Goal: Task Accomplishment & Management: Use online tool/utility

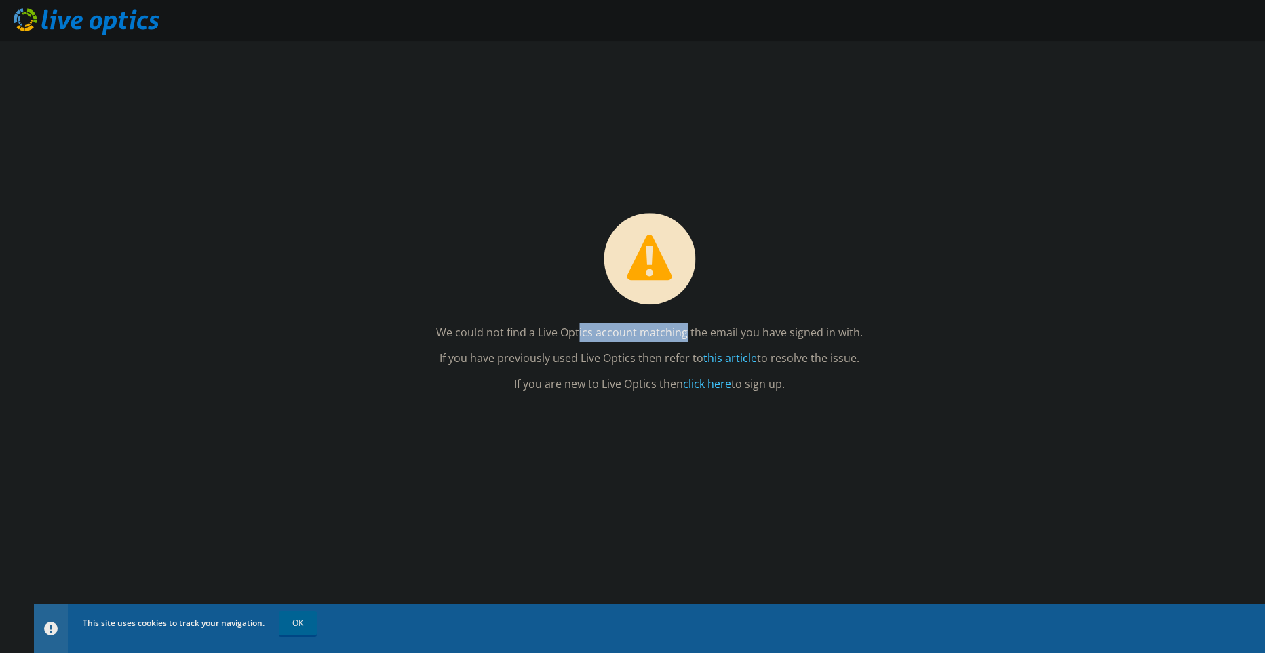
drag, startPoint x: 535, startPoint y: 333, endPoint x: 638, endPoint y: 329, distance: 103.2
click at [638, 329] on p "We could not find a Live Optics account matching the email you have signed in w…" at bounding box center [649, 333] width 427 height 19
click at [296, 629] on link "OK" at bounding box center [298, 623] width 38 height 24
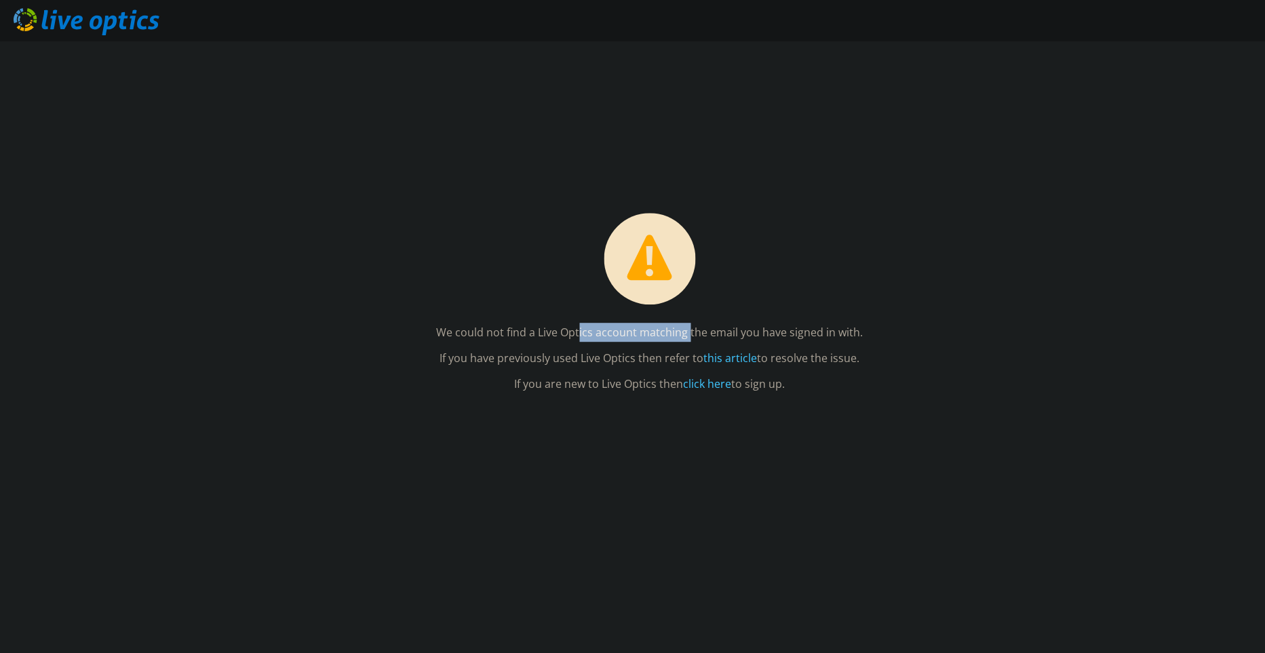
click at [640, 386] on p "If you are new to Live Optics then click here to sign up." at bounding box center [649, 384] width 427 height 19
click at [819, 422] on div "We could not find a Live Optics account matching the email you have signed in w…" at bounding box center [649, 347] width 1231 height 612
drag, startPoint x: 647, startPoint y: 364, endPoint x: 709, endPoint y: 366, distance: 62.5
click at [709, 366] on p "If you have previously used Live Optics then refer to this article to resolve t…" at bounding box center [649, 358] width 427 height 19
click at [934, 374] on div "We could not find a Live Optics account matching the email you have signed in w…" at bounding box center [649, 347] width 1231 height 612
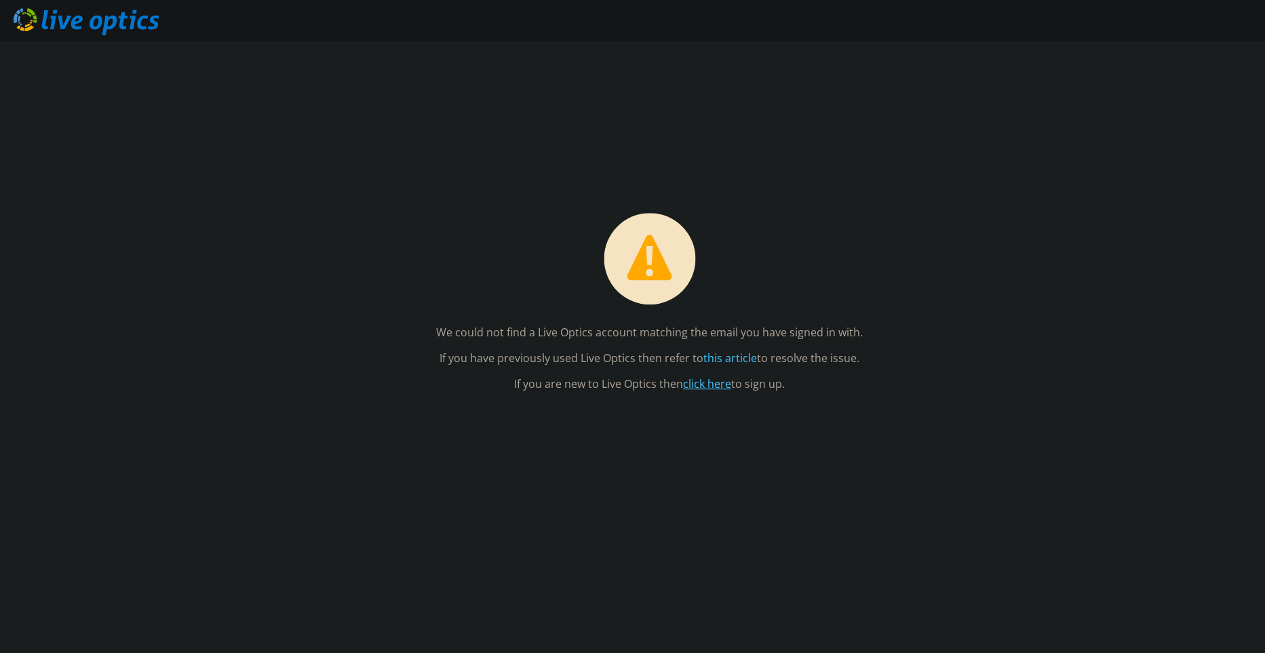
click at [722, 383] on link "click here" at bounding box center [707, 384] width 48 height 15
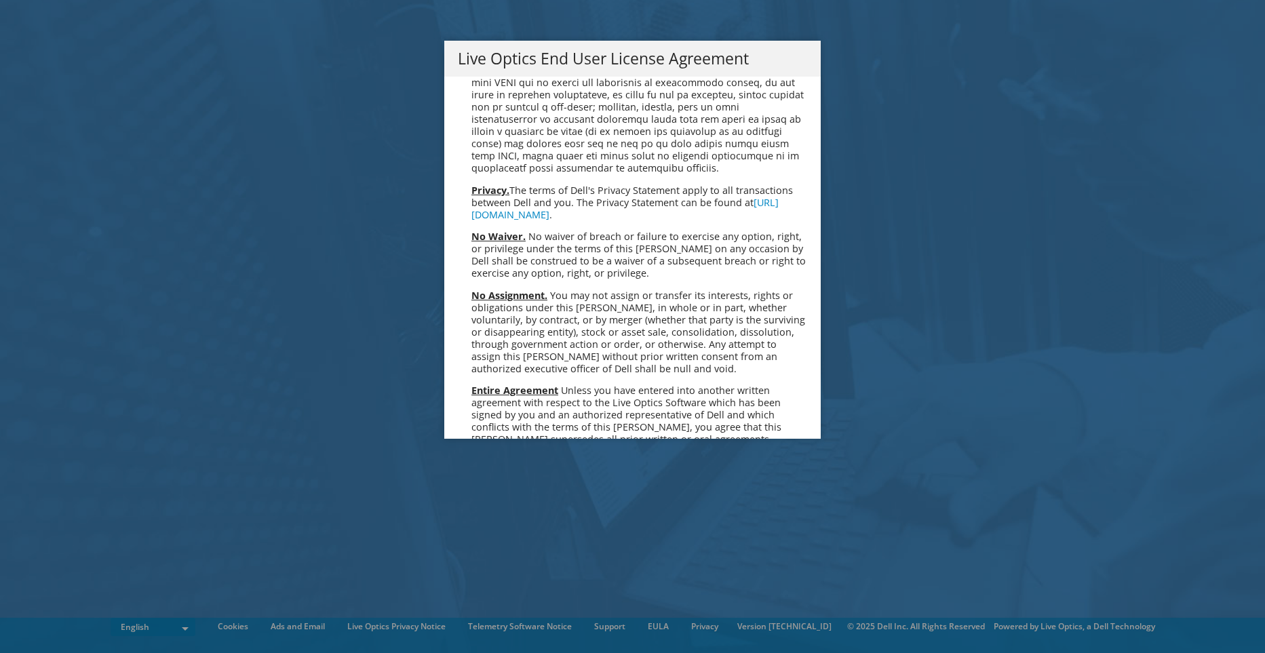
scroll to position [4971, 0]
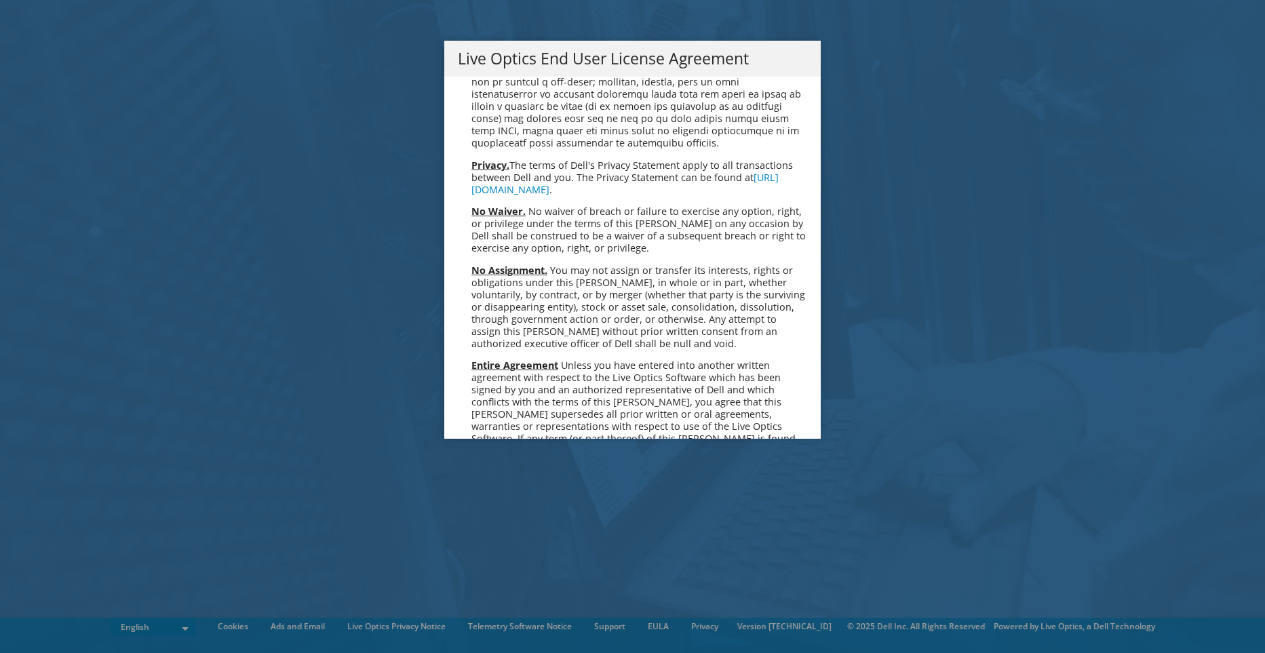
click at [477, 566] on link "Accept" at bounding box center [492, 582] width 69 height 33
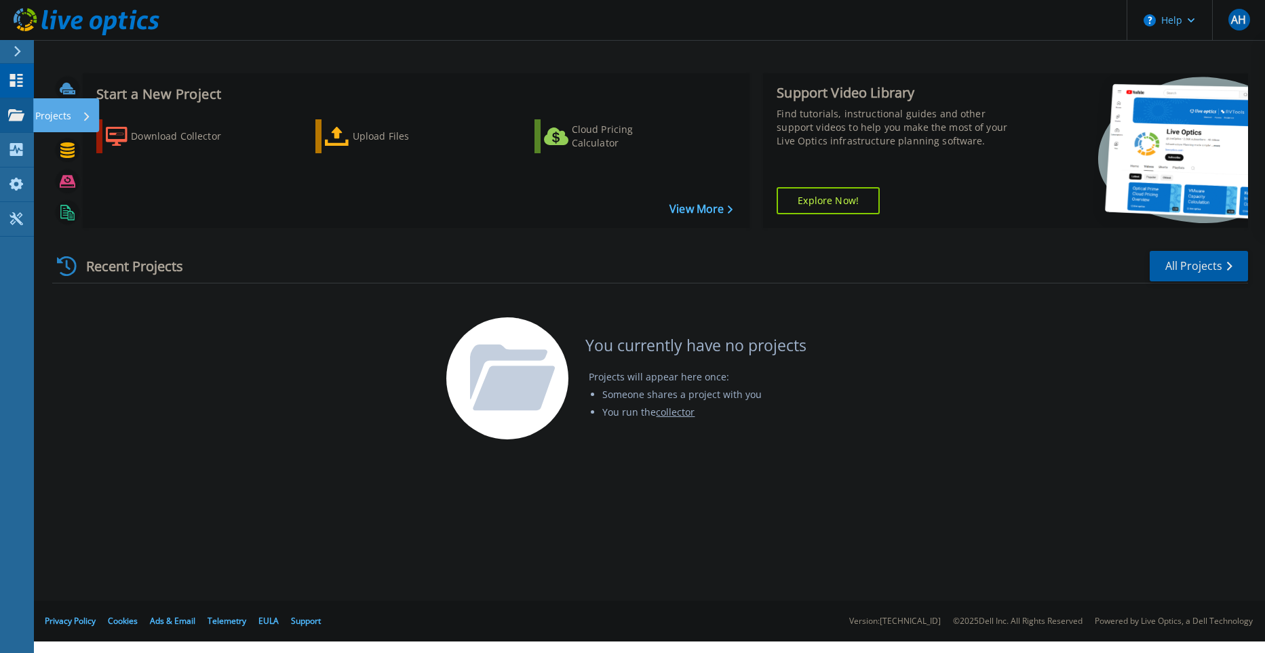
click at [30, 109] on link "Projects Projects" at bounding box center [17, 115] width 34 height 35
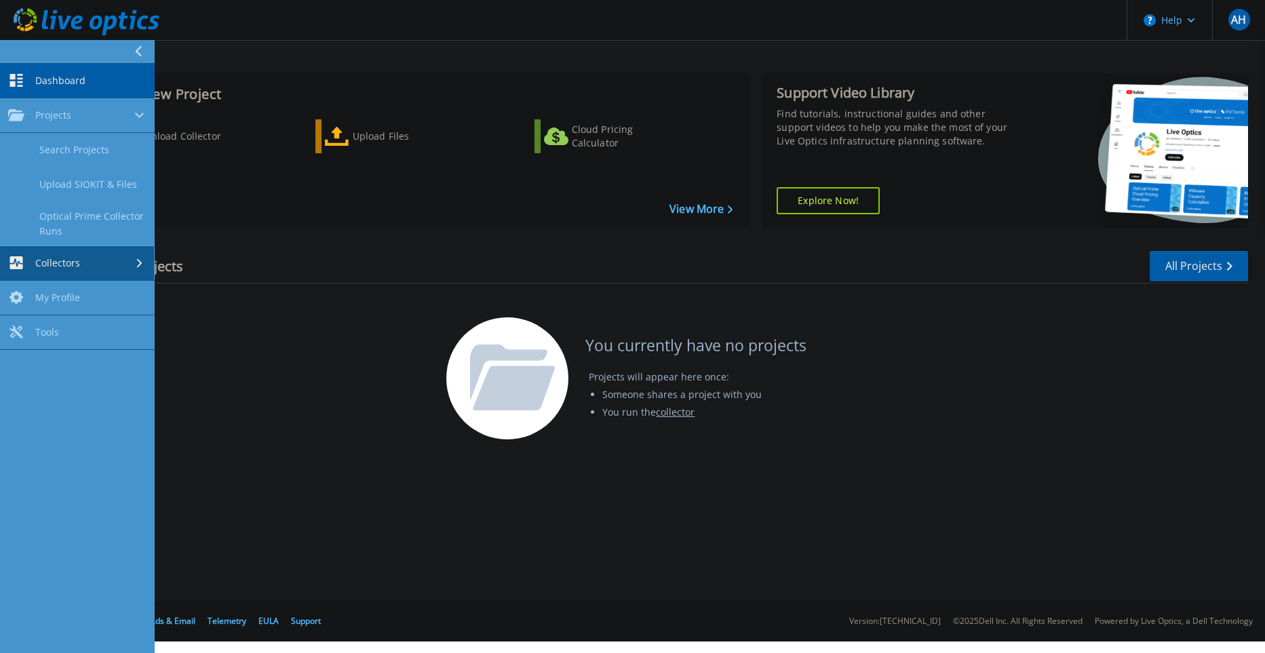
click at [83, 271] on link "Collectors Collectors" at bounding box center [77, 263] width 155 height 35
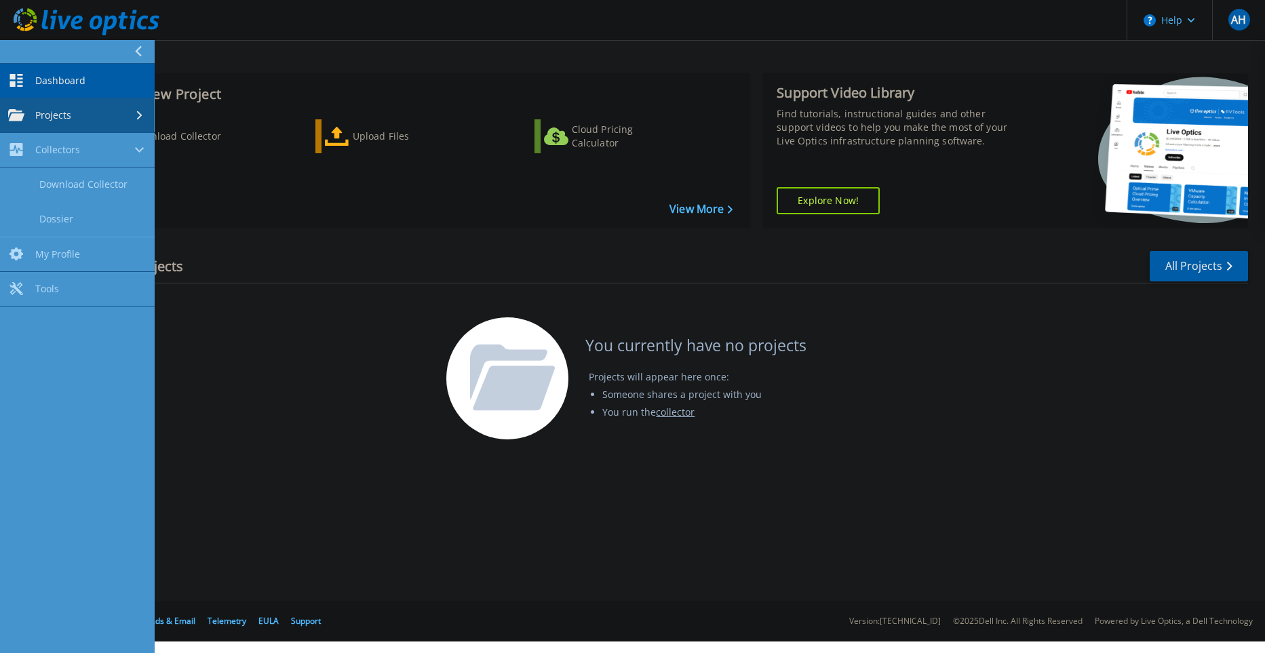
click at [135, 111] on div at bounding box center [141, 115] width 12 height 11
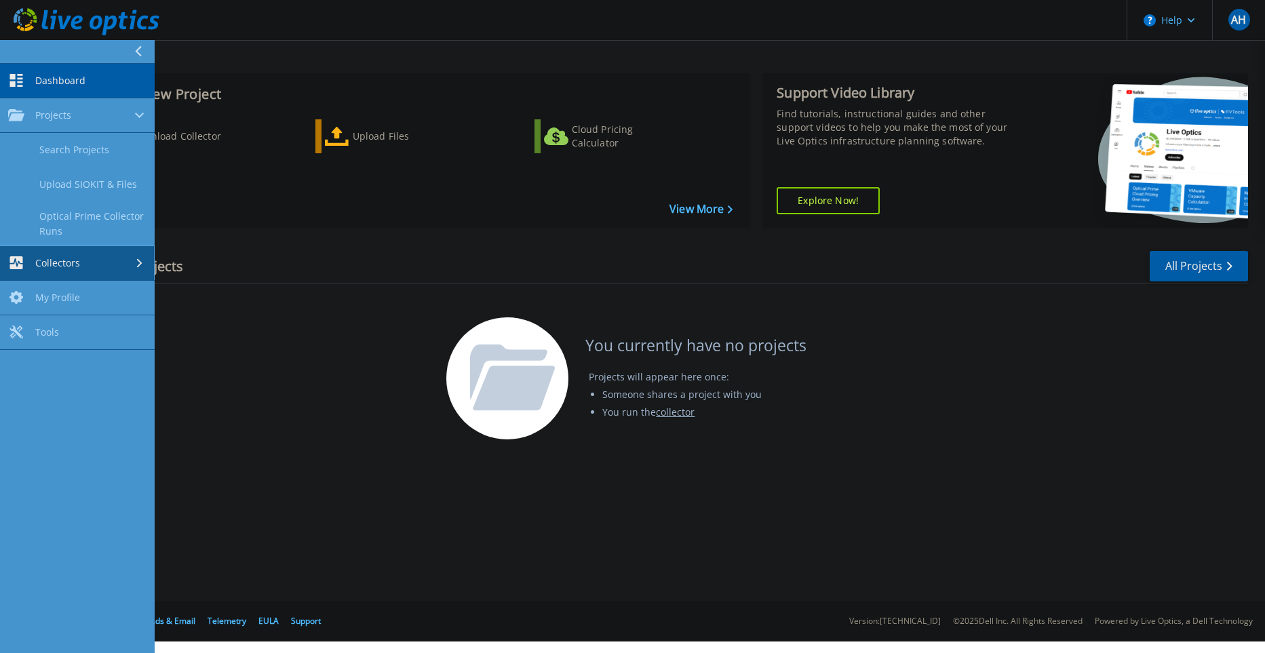
click at [117, 250] on link "Collectors Collectors" at bounding box center [77, 263] width 155 height 35
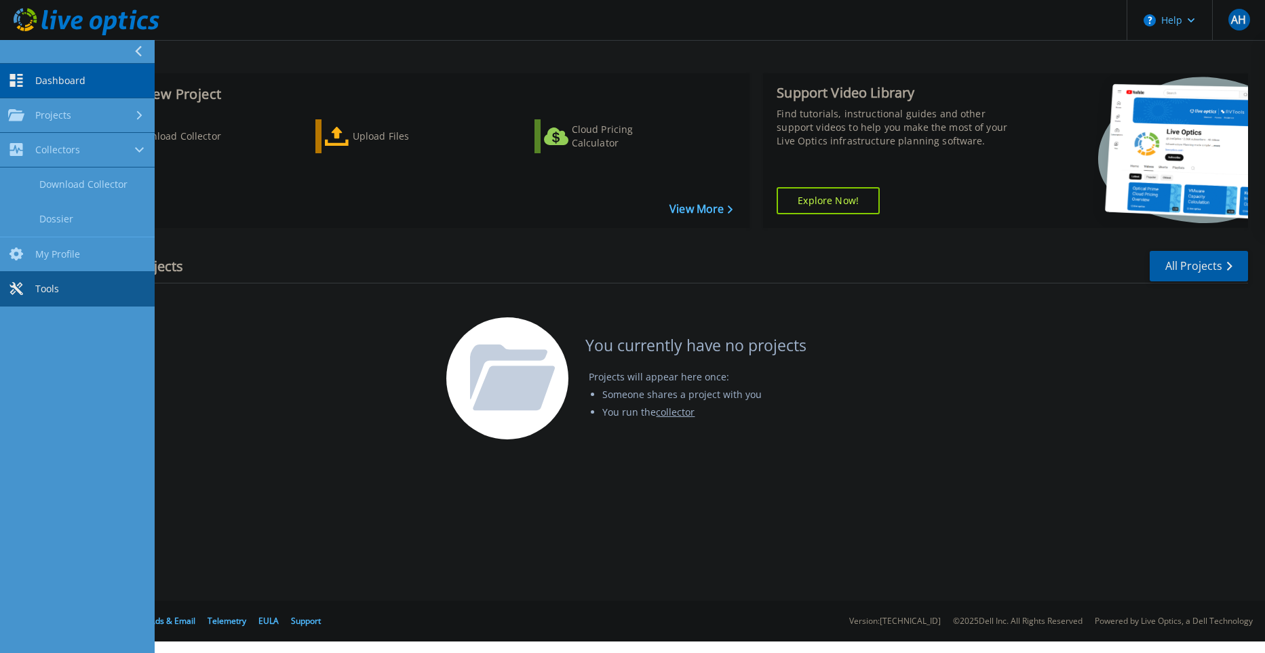
click at [70, 288] on link "Tools Tools" at bounding box center [77, 289] width 155 height 35
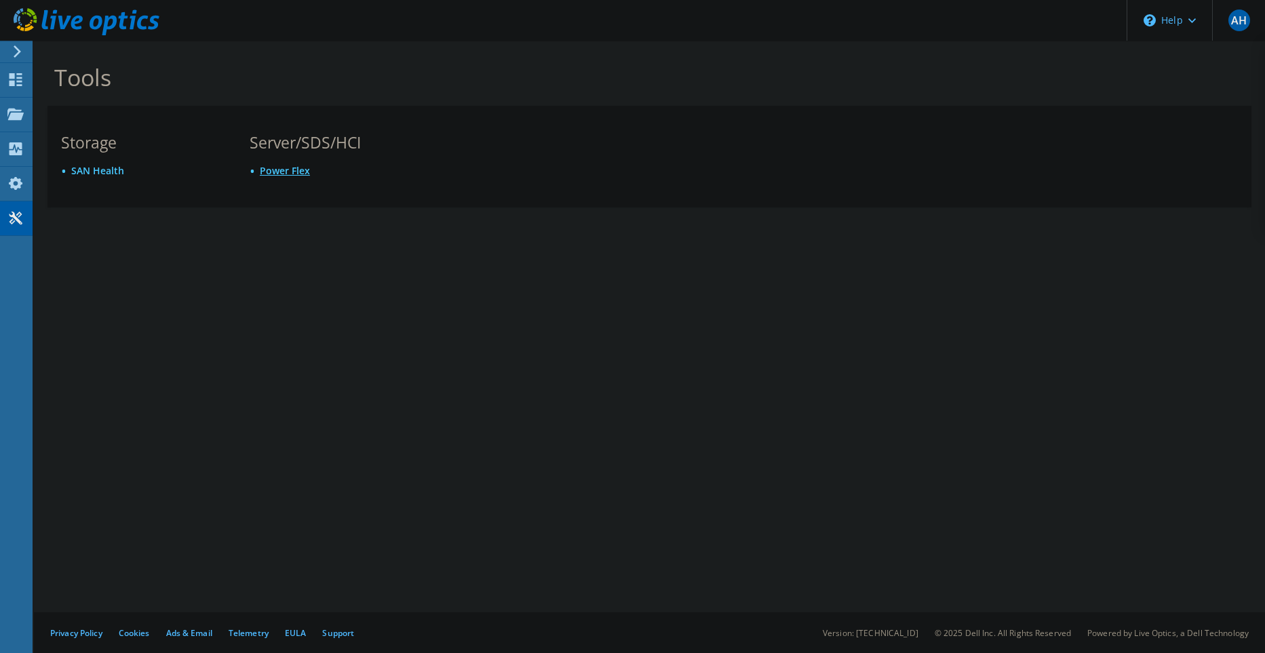
click at [275, 175] on link "Power Flex" at bounding box center [285, 170] width 50 height 13
click at [33, 149] on div "Collectors" at bounding box center [69, 149] width 74 height 34
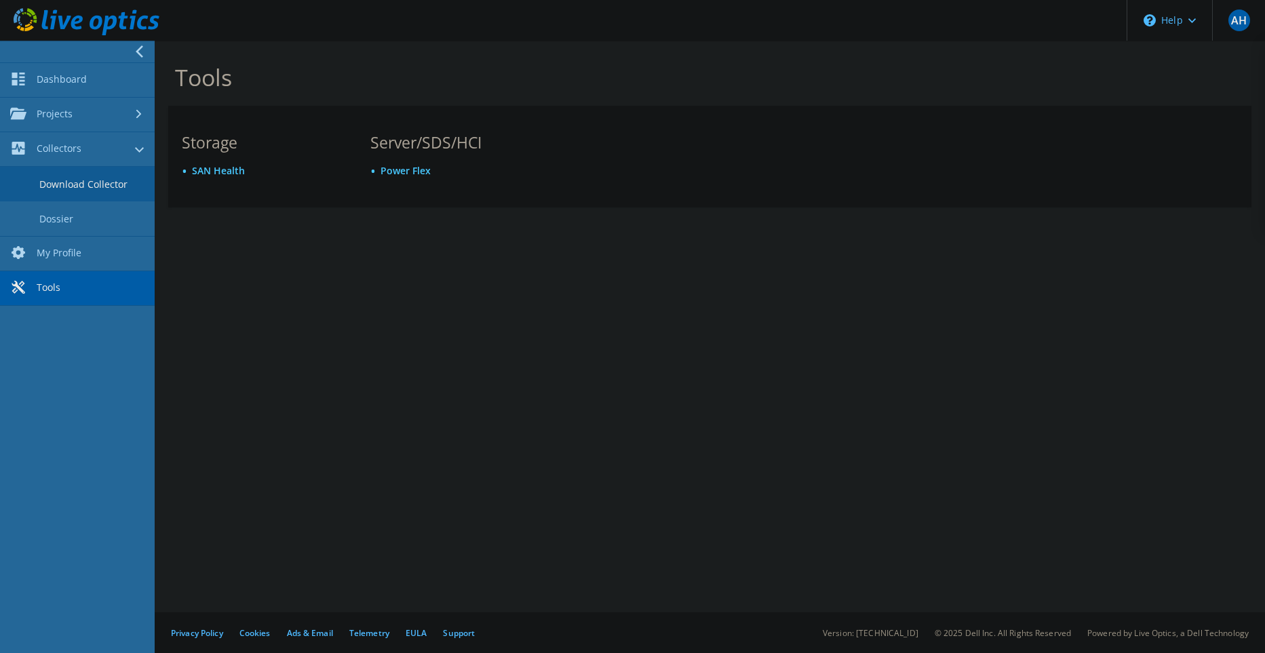
click at [98, 189] on link "Download Collector" at bounding box center [77, 184] width 155 height 35
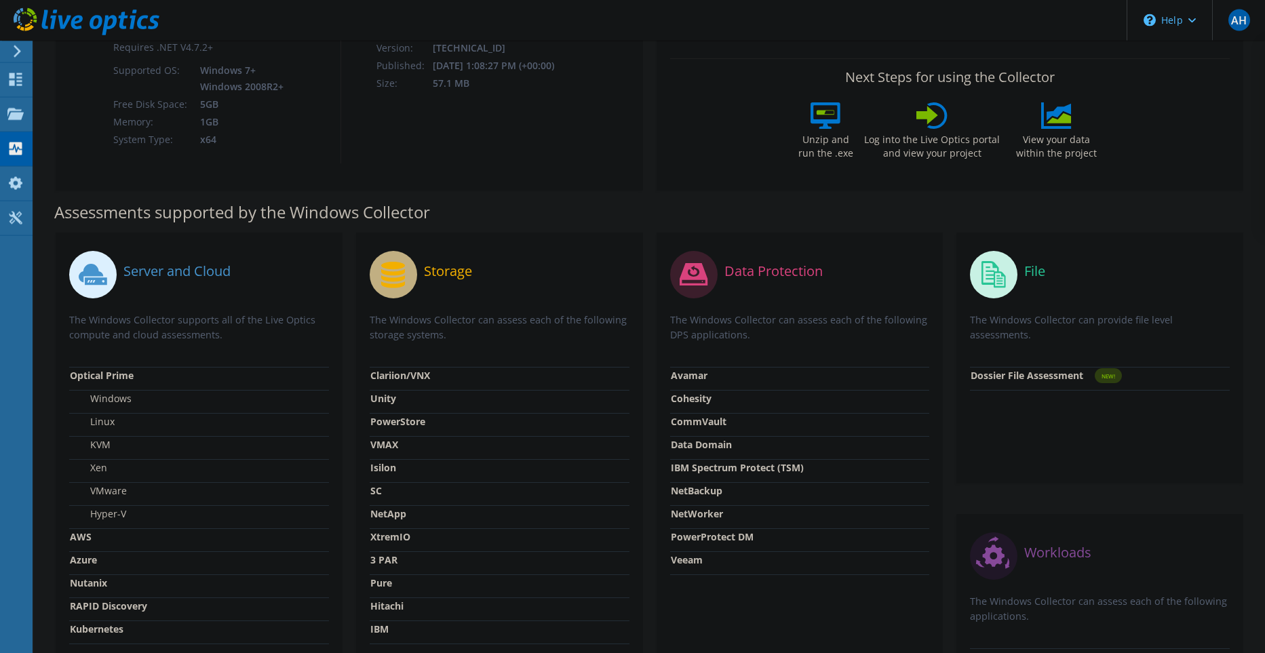
scroll to position [269, 0]
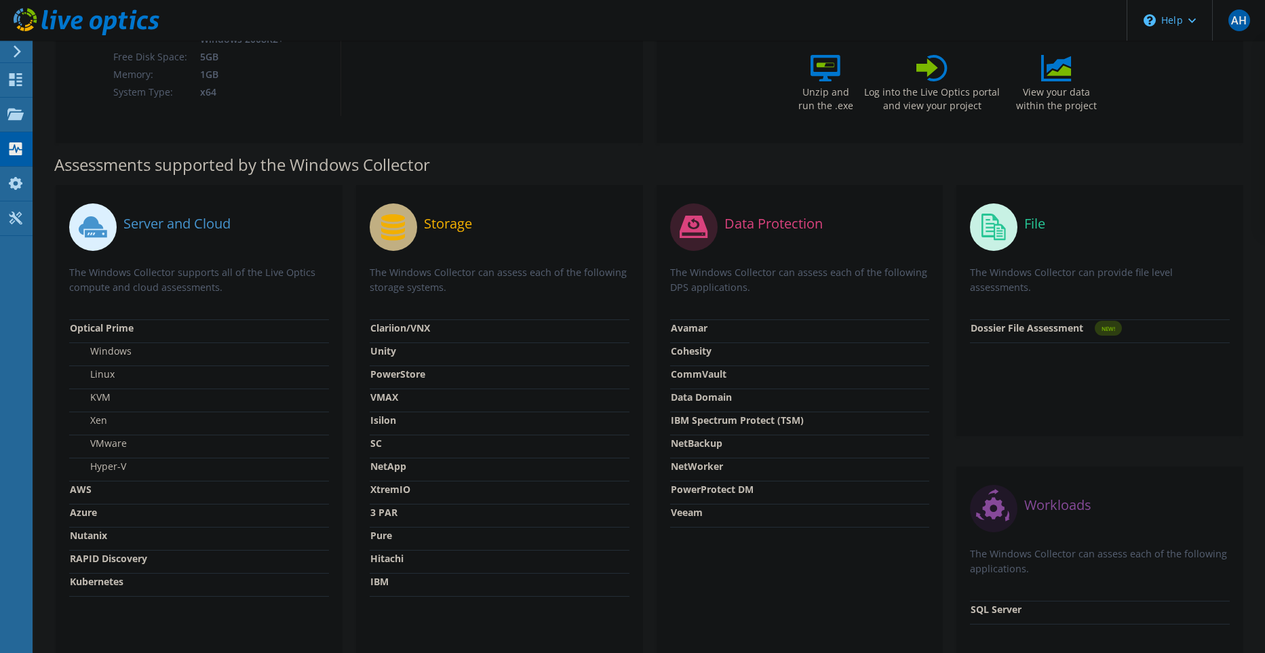
click at [402, 374] on strong "PowerStore" at bounding box center [397, 374] width 55 height 13
click at [442, 218] on label "Storage" at bounding box center [448, 224] width 48 height 14
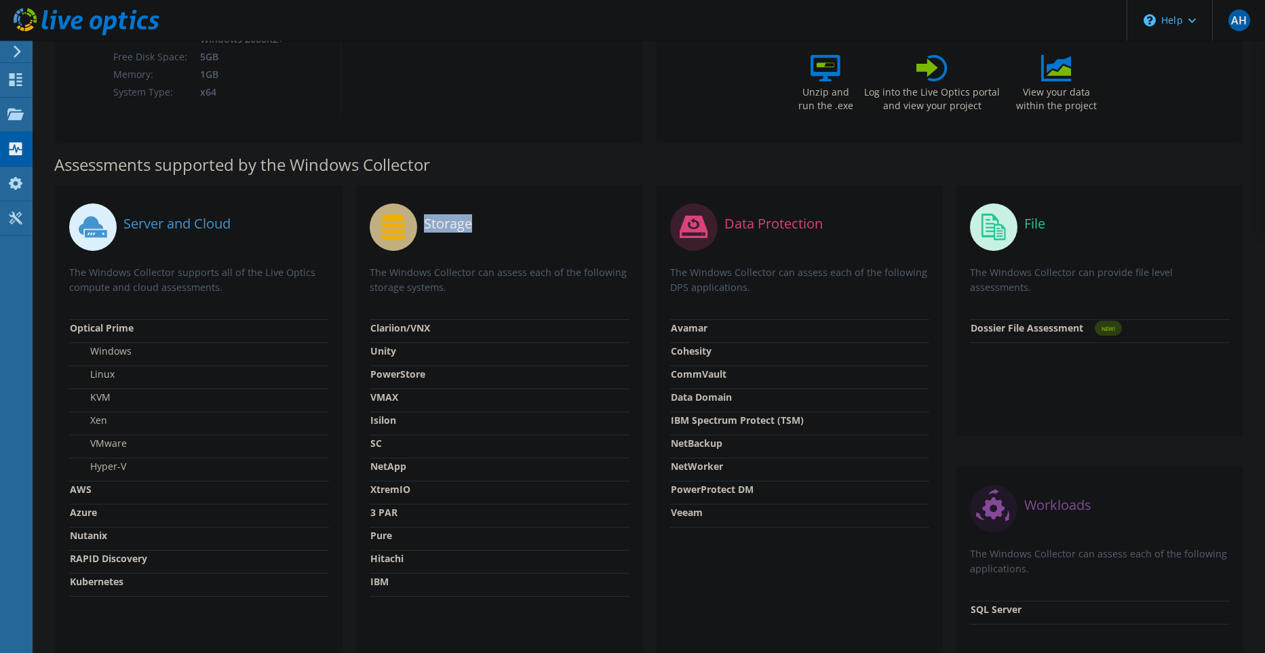
click at [399, 225] on icon at bounding box center [393, 227] width 24 height 26
click at [435, 225] on label "Storage" at bounding box center [448, 224] width 48 height 14
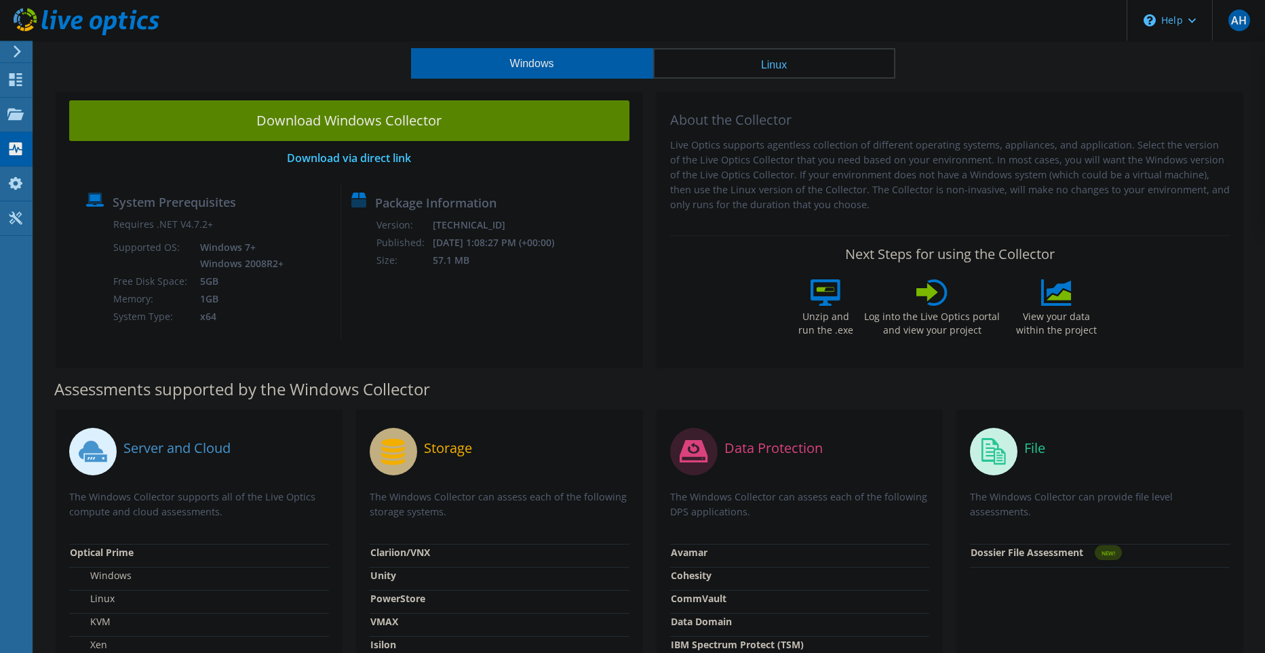
scroll to position [0, 0]
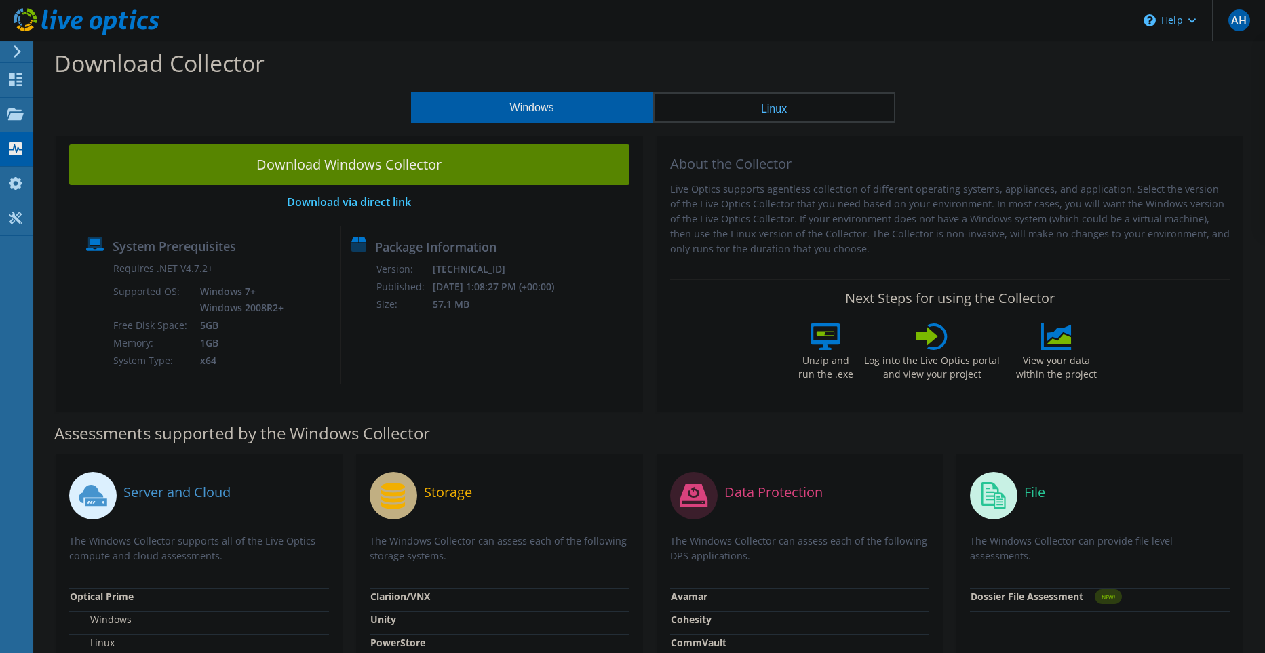
click at [7, 48] on div at bounding box center [14, 51] width 15 height 12
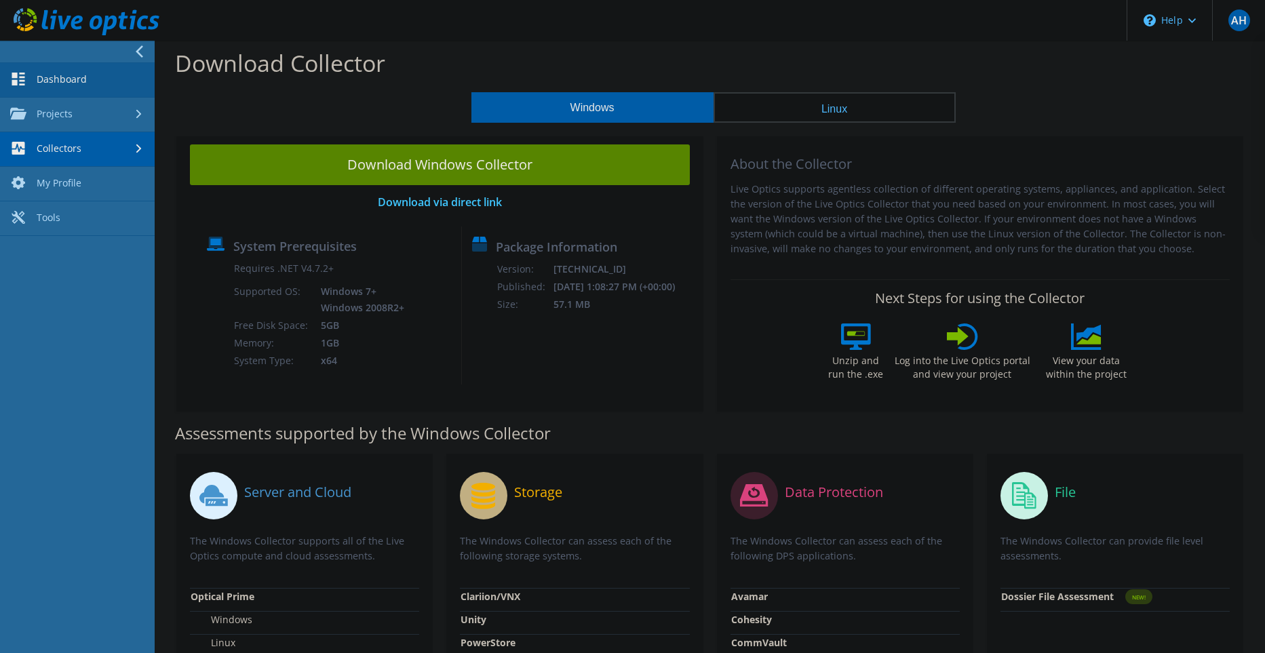
click at [64, 84] on link "Dashboard" at bounding box center [77, 80] width 155 height 35
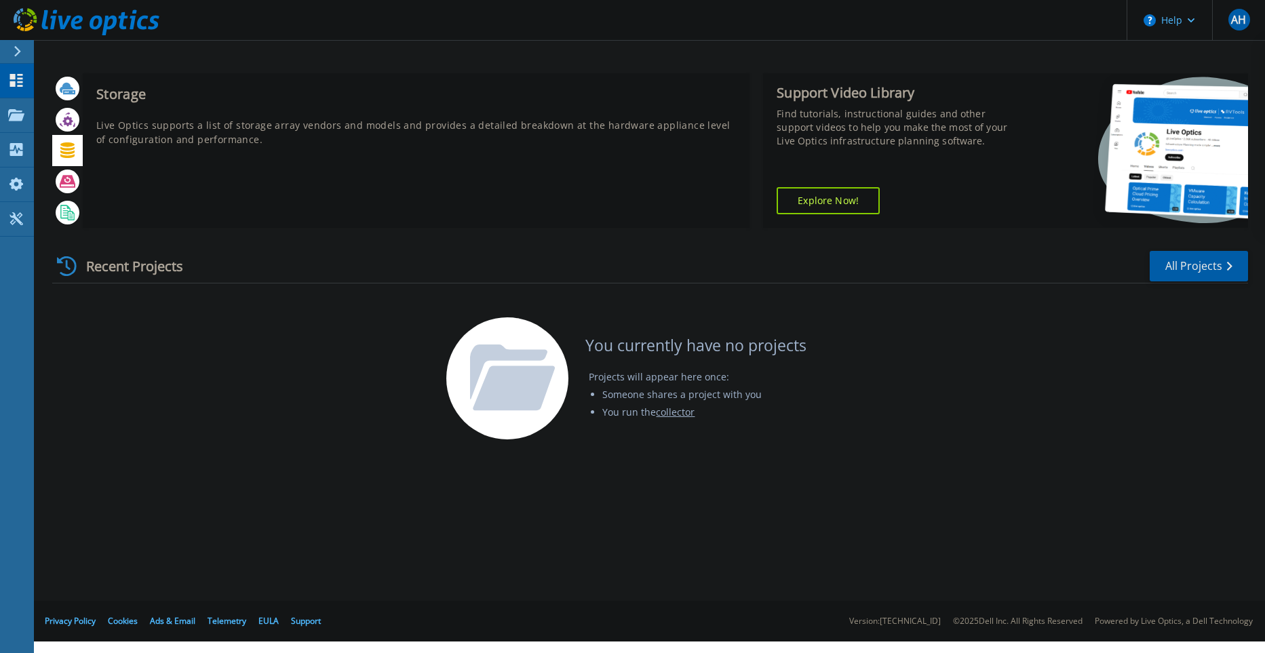
click at [68, 151] on icon at bounding box center [67, 150] width 14 height 16
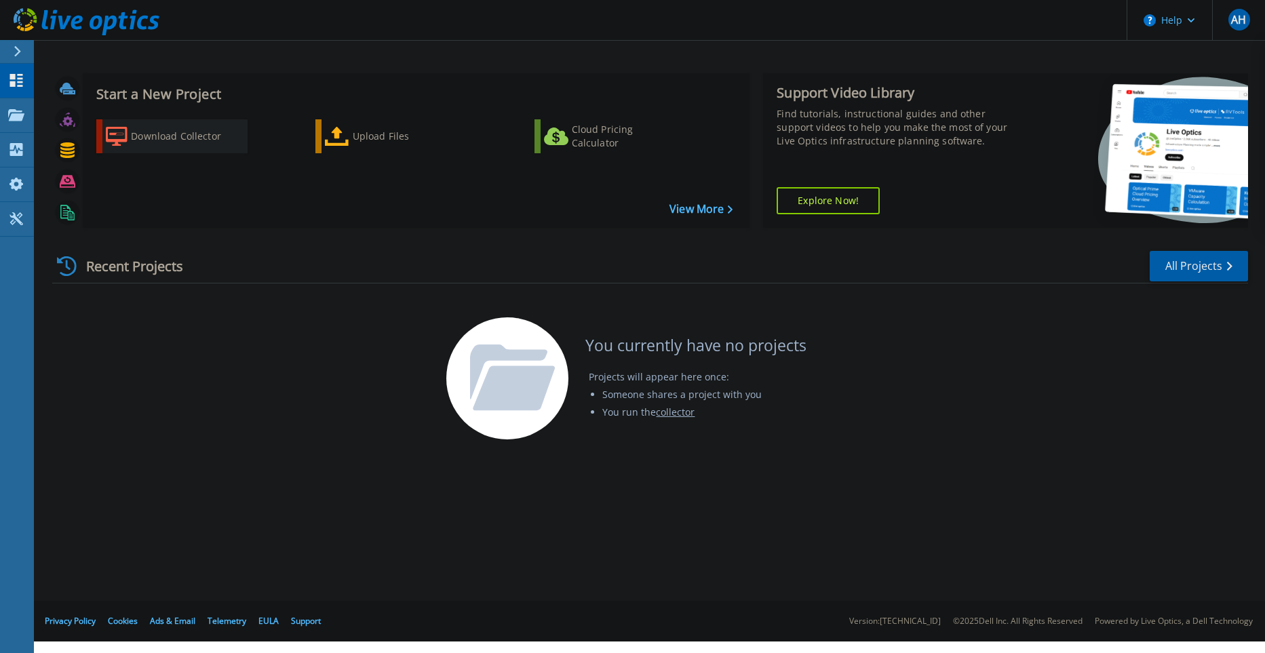
click at [157, 135] on div "Download Collector" at bounding box center [185, 136] width 109 height 27
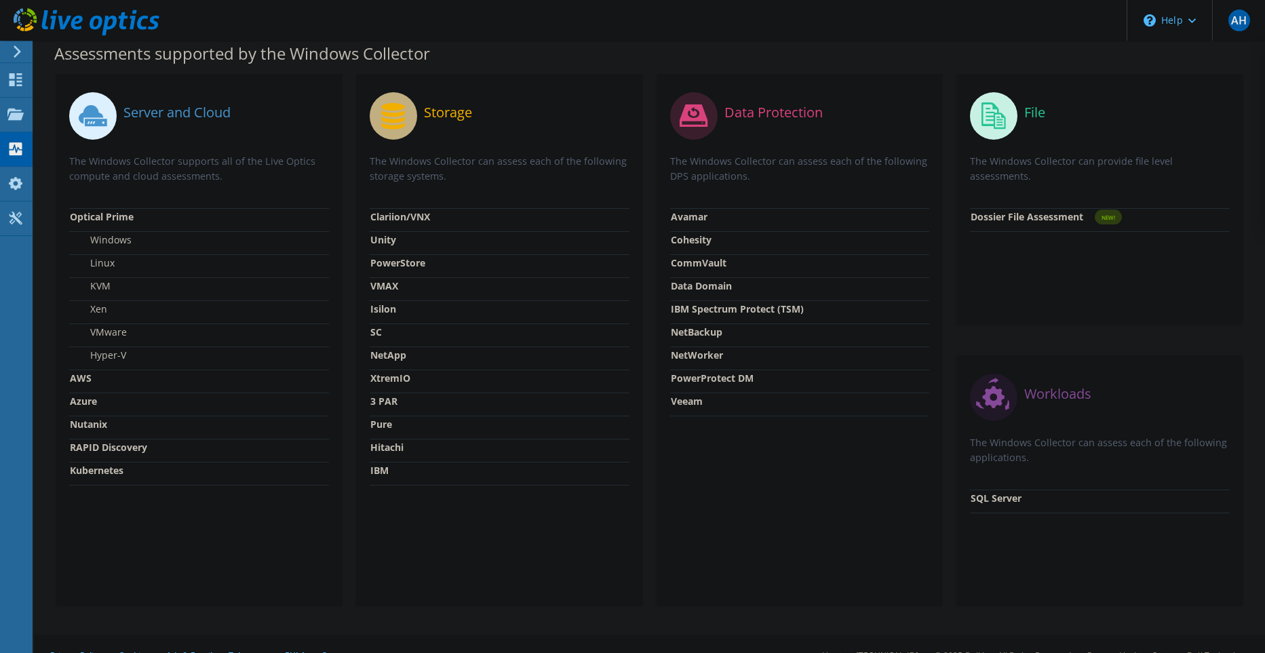
scroll to position [402, 0]
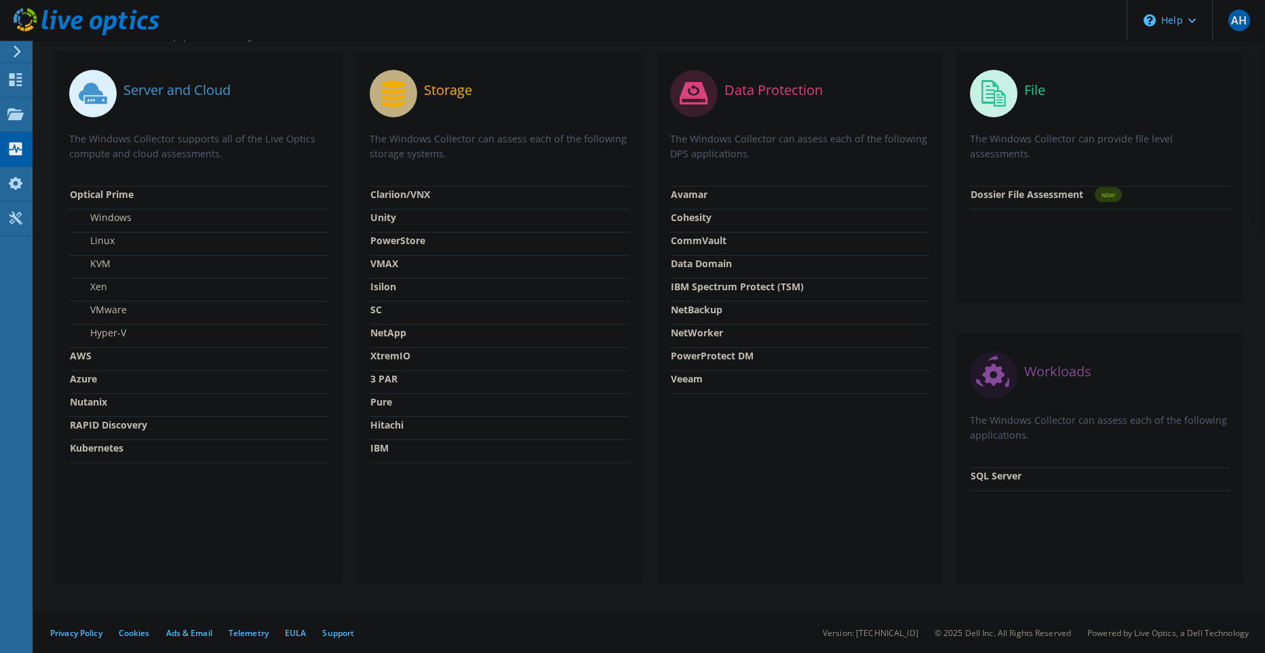
click at [381, 286] on strong "Isilon" at bounding box center [383, 286] width 26 height 13
click at [366, 321] on div "Storage The Windows Collector can assess each of the following storage systems.…" at bounding box center [499, 318] width 287 height 532
click at [387, 378] on strong "3 PAR" at bounding box center [383, 378] width 27 height 13
click at [380, 422] on strong "Hitachi" at bounding box center [386, 424] width 33 height 13
click at [406, 236] on strong "PowerStore" at bounding box center [397, 240] width 55 height 13
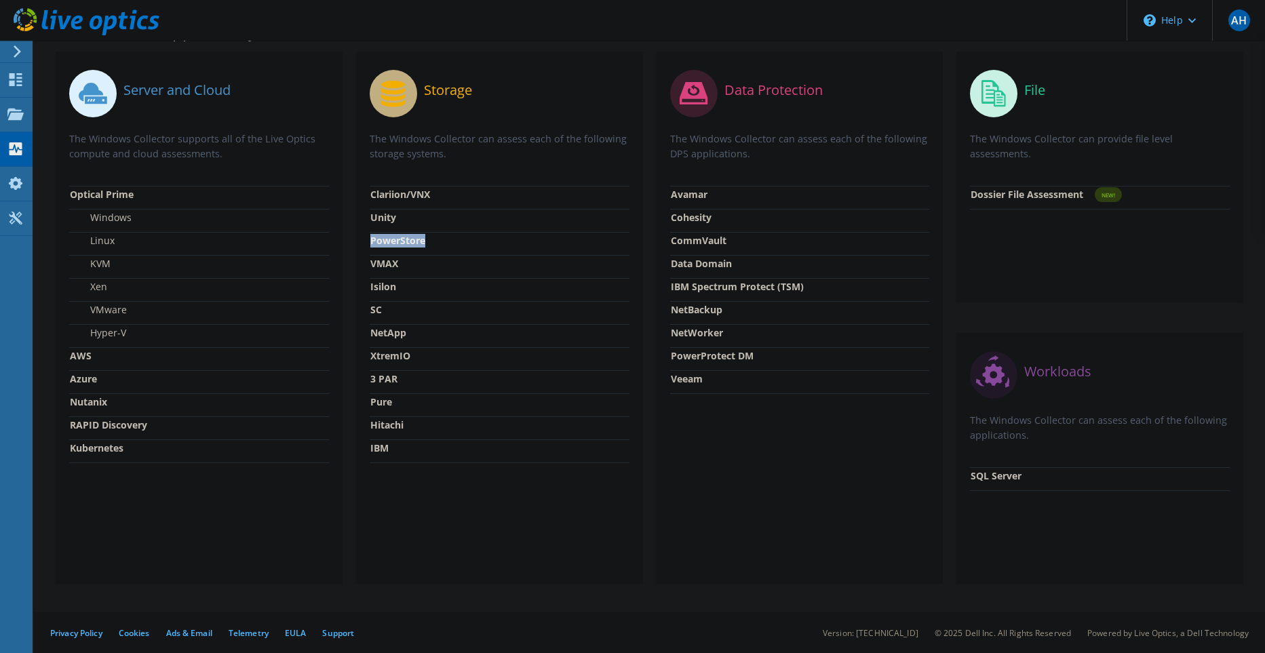
click at [406, 236] on strong "PowerStore" at bounding box center [397, 240] width 55 height 13
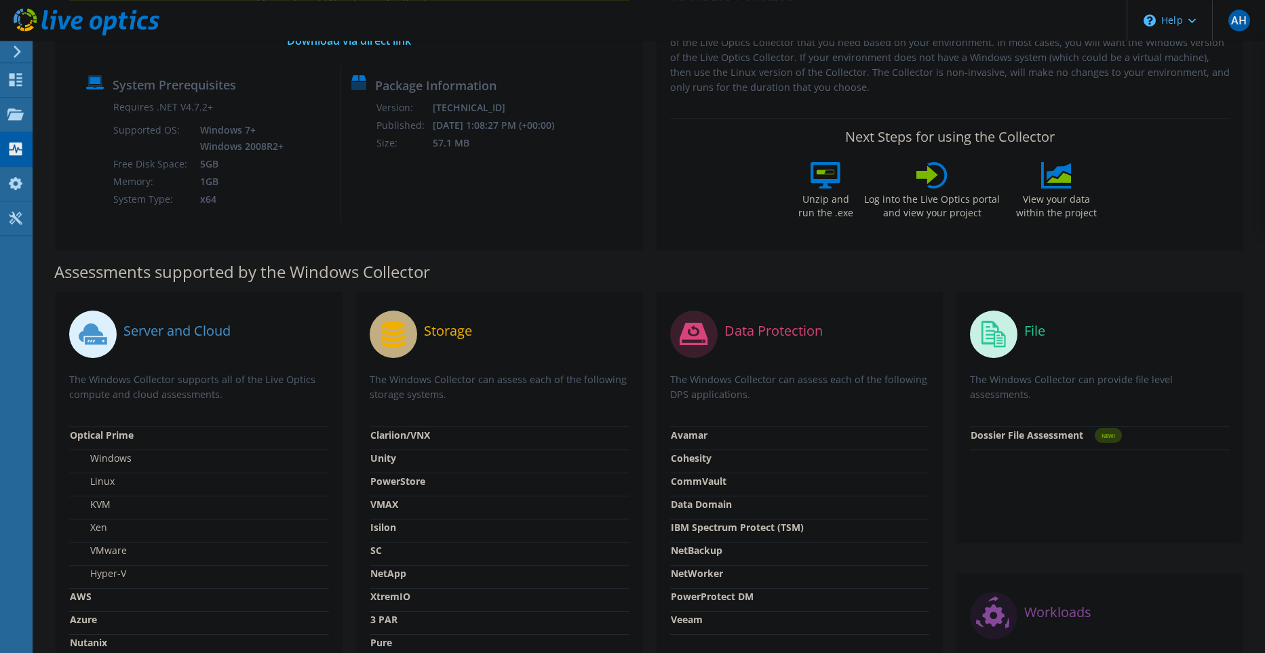
scroll to position [134, 0]
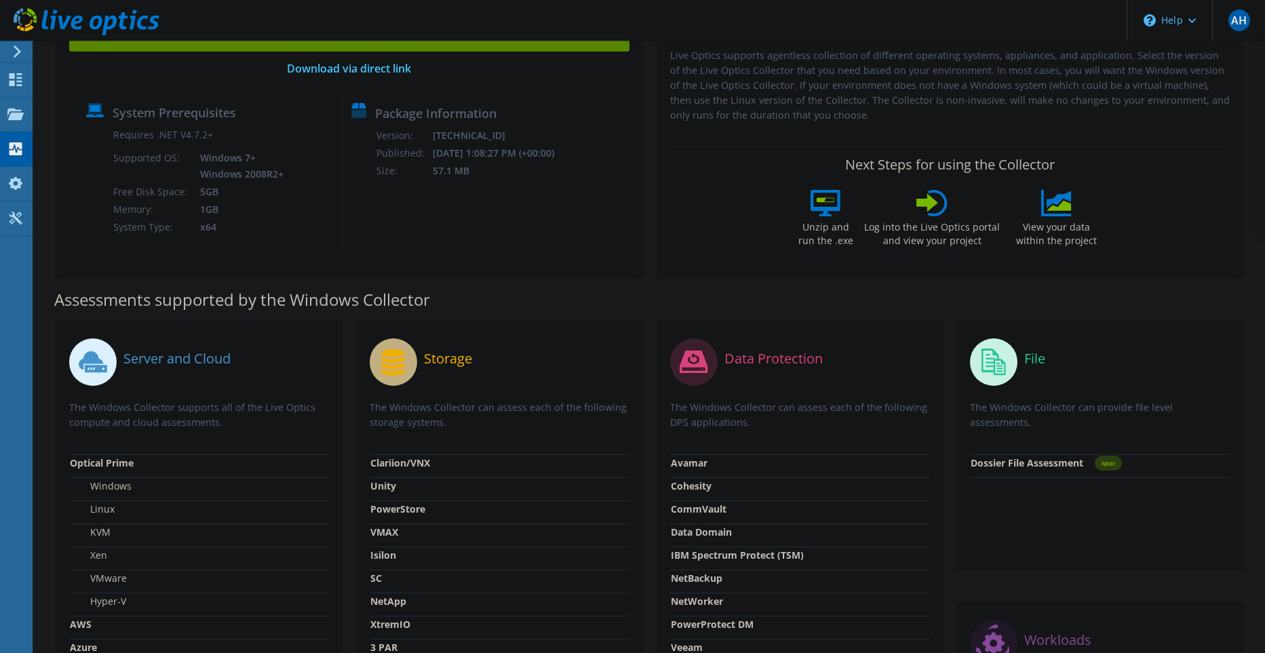
click at [20, 50] on use at bounding box center [17, 51] width 7 height 12
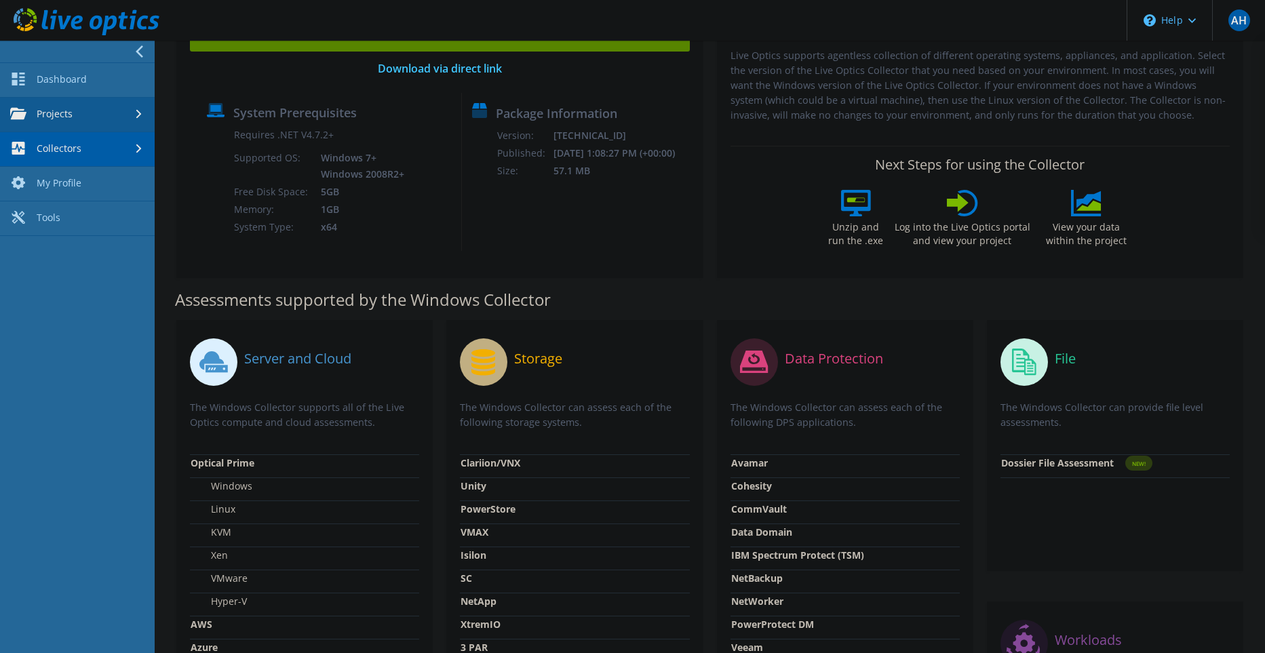
click at [81, 98] on link "Projects" at bounding box center [77, 115] width 155 height 35
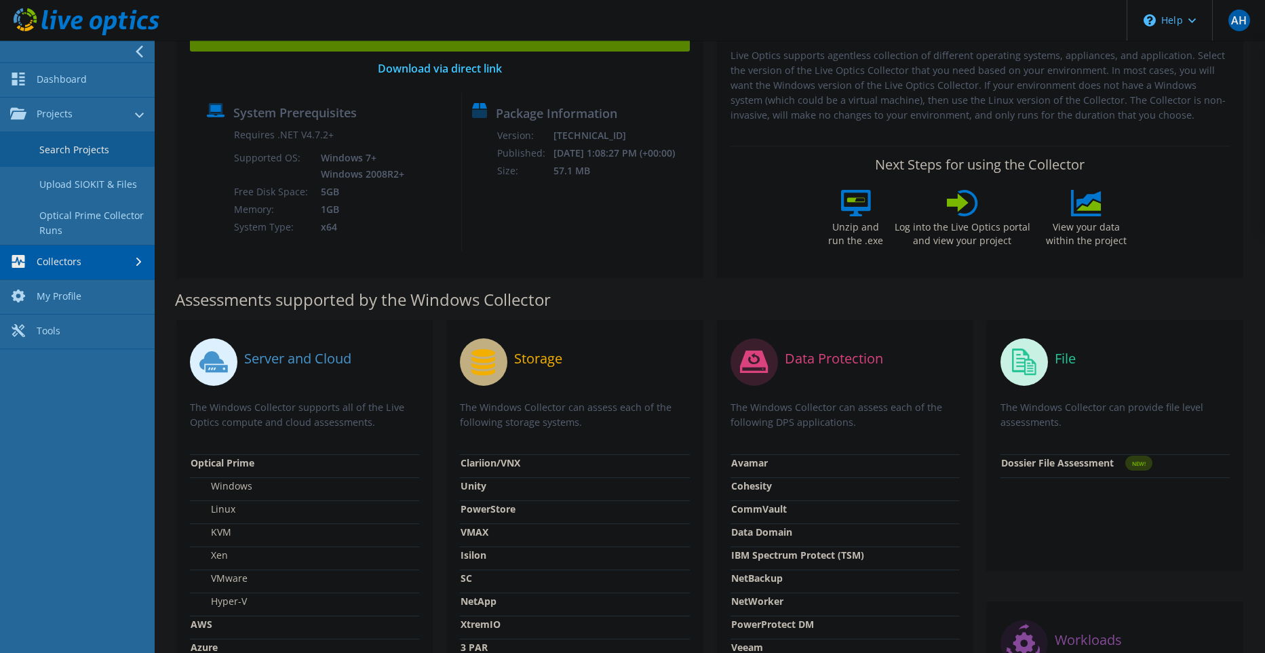
click at [71, 155] on link "Search Projects" at bounding box center [77, 149] width 155 height 35
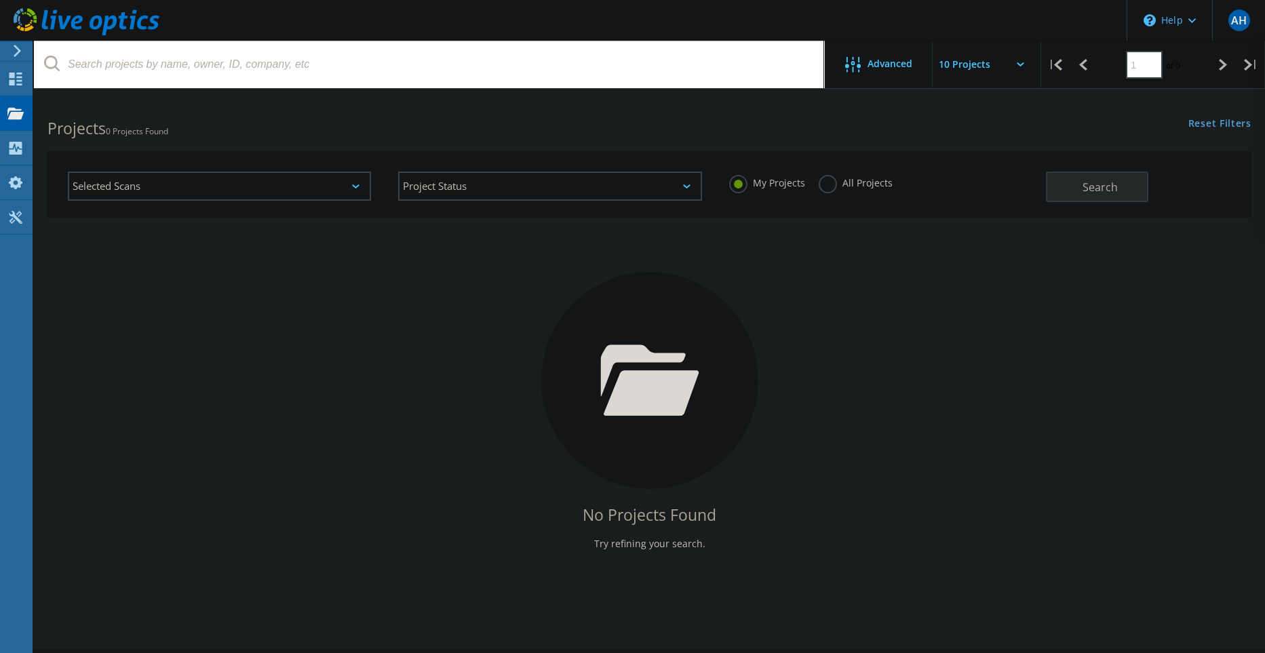
click at [220, 189] on div "Selected Scans" at bounding box center [219, 186] width 303 height 29
click at [108, 324] on label "PowerStore" at bounding box center [231, 326] width 263 height 16
click at [0, 0] on input "PowerStore" at bounding box center [0, 0] width 0 height 0
click at [434, 273] on div "No Projects Found Try refining your search." at bounding box center [649, 393] width 1204 height 351
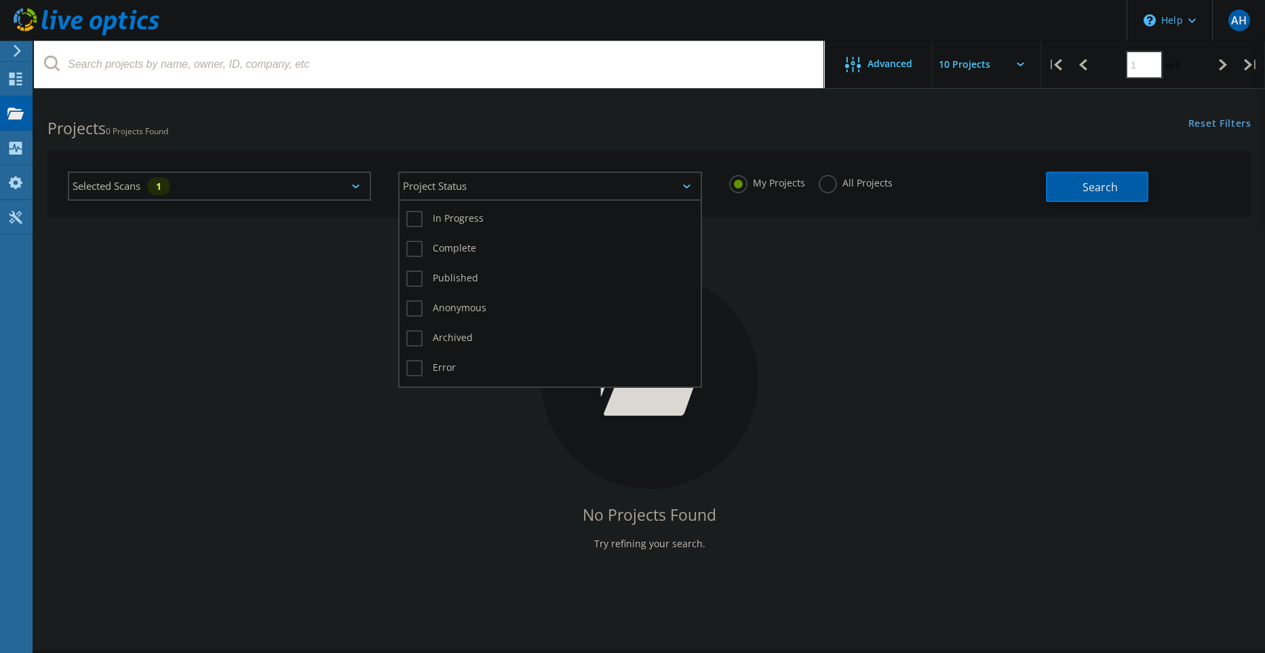
click at [597, 195] on div "Project Status" at bounding box center [549, 186] width 303 height 29
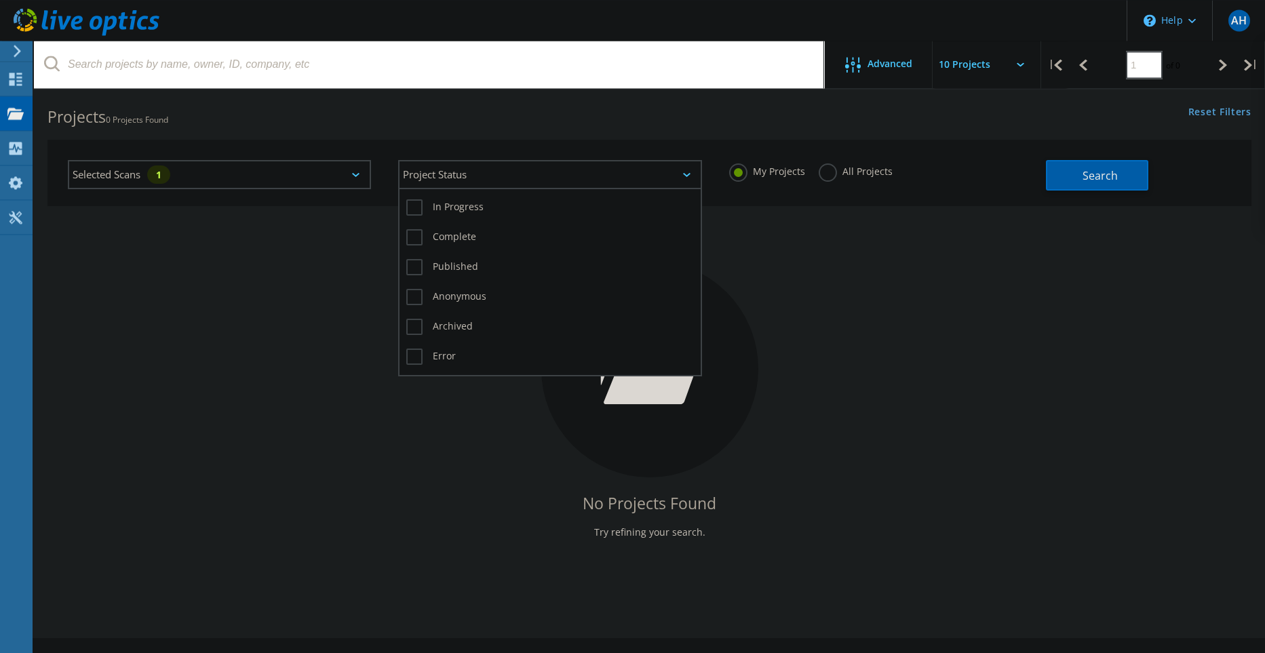
scroll to position [0, 0]
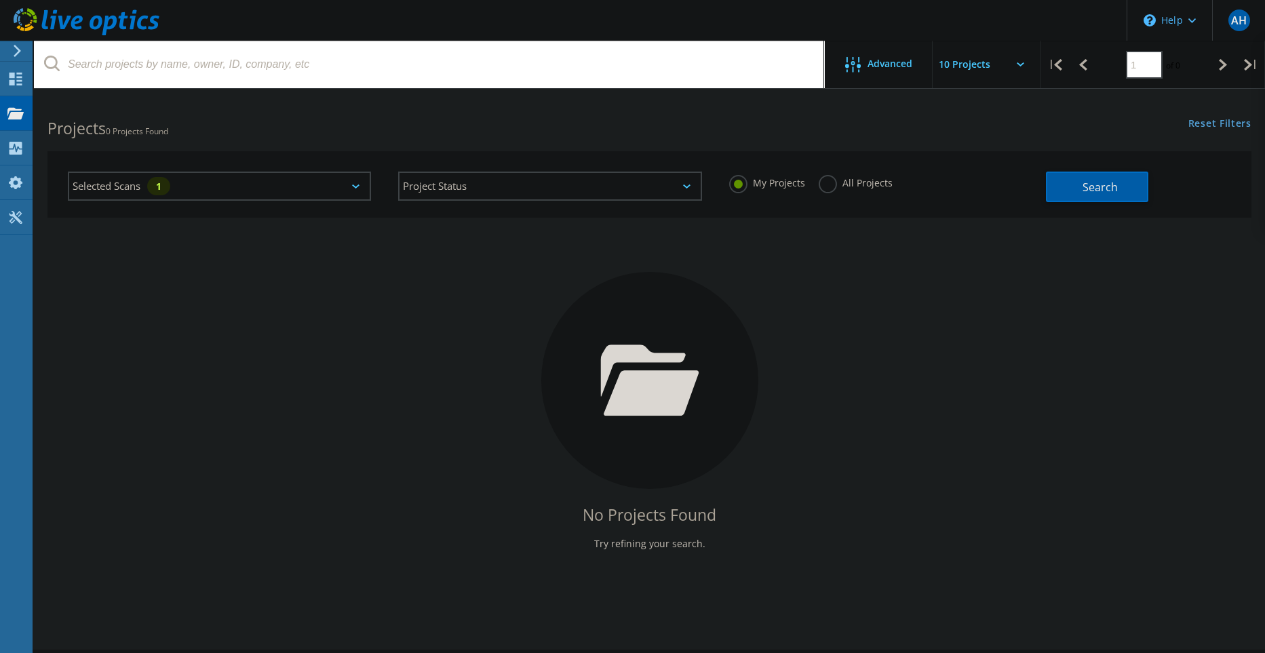
click at [1107, 331] on div "No Projects Found Try refining your search." at bounding box center [649, 393] width 1204 height 351
click at [1089, 189] on span "Search" at bounding box center [1099, 187] width 35 height 15
click at [79, 157] on div "Collectors" at bounding box center [69, 148] width 74 height 34
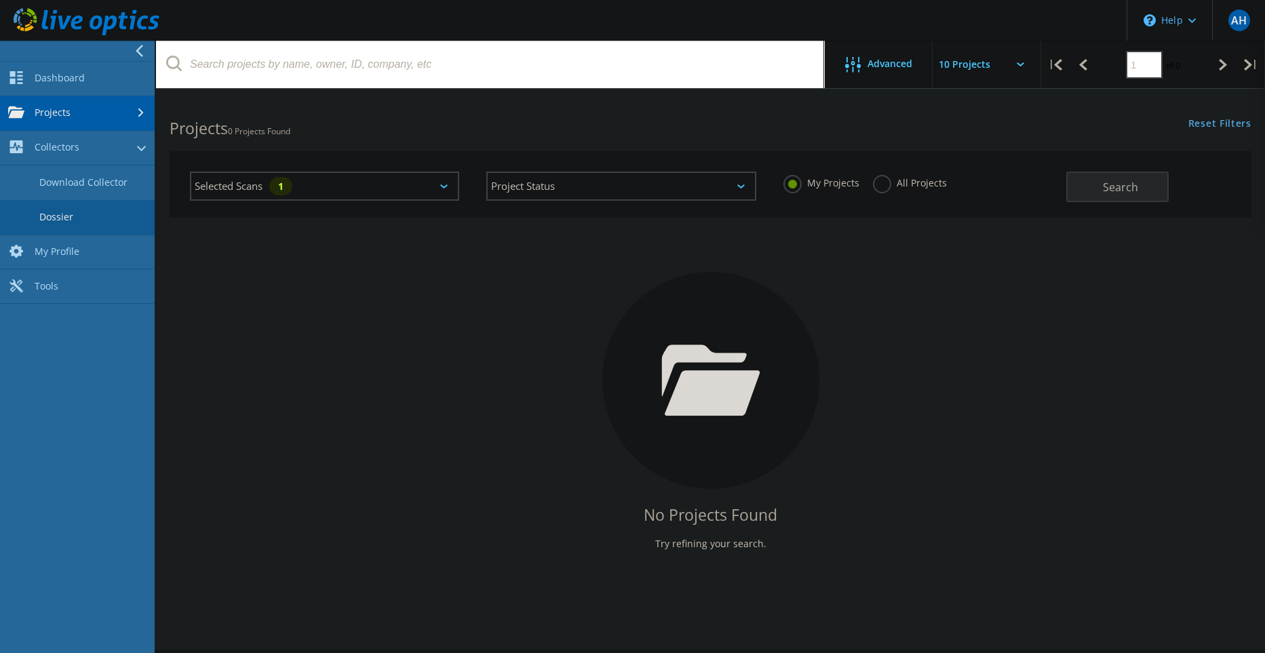
click at [65, 220] on link "Dossier" at bounding box center [77, 217] width 155 height 35
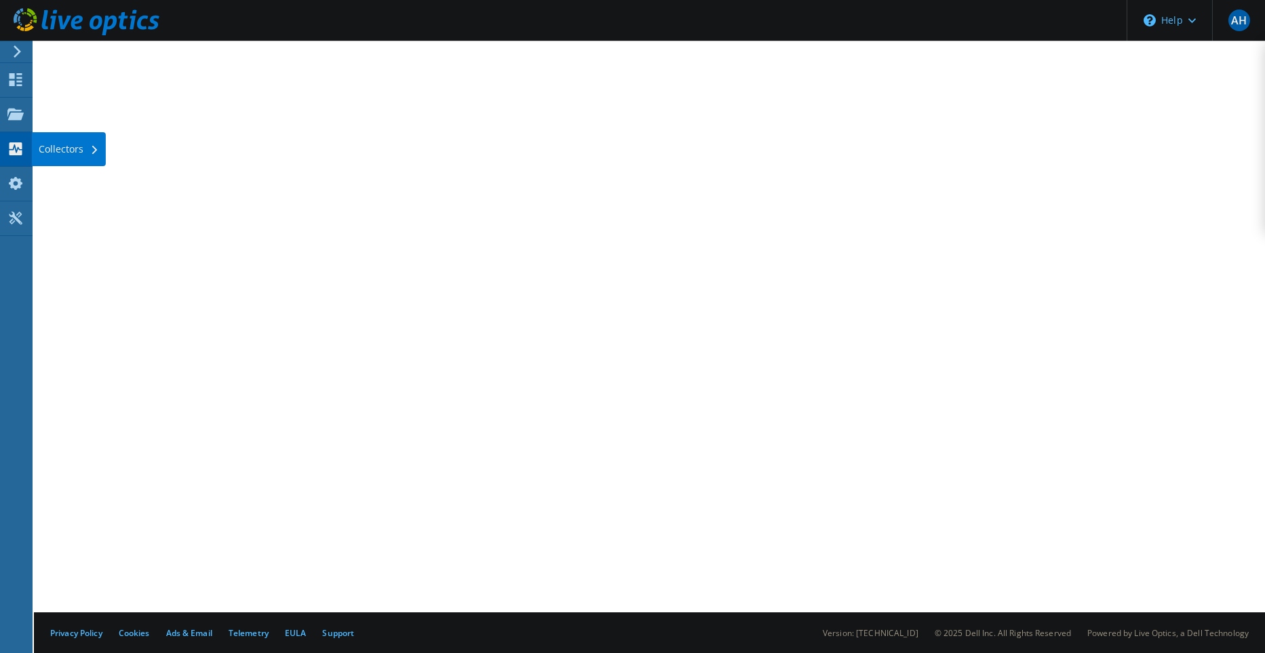
click at [47, 150] on div "Collectors" at bounding box center [69, 149] width 74 height 34
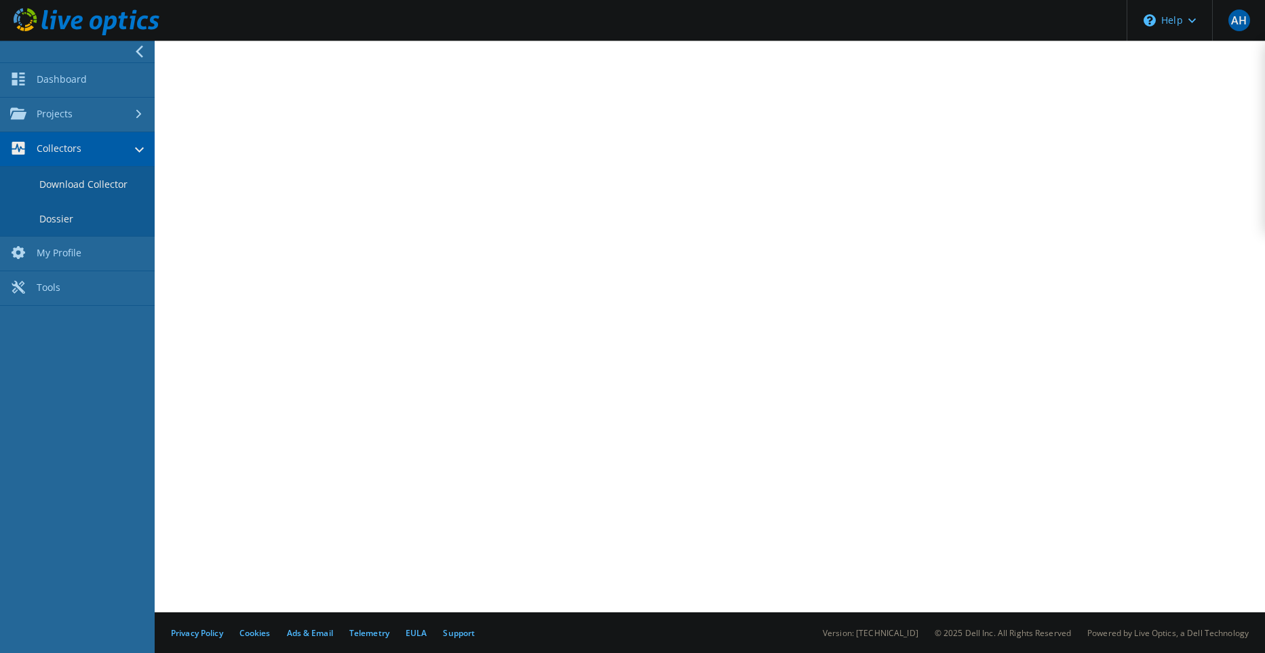
click at [105, 181] on link "Download Collector" at bounding box center [77, 184] width 155 height 35
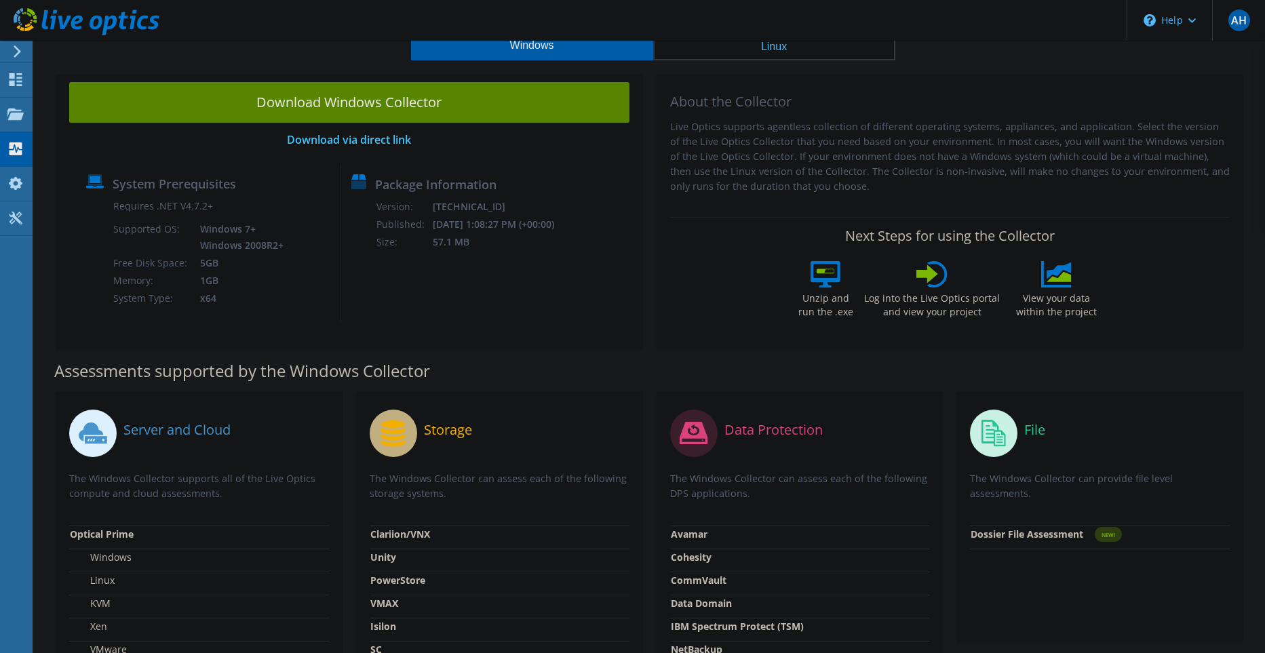
scroll to position [90, 0]
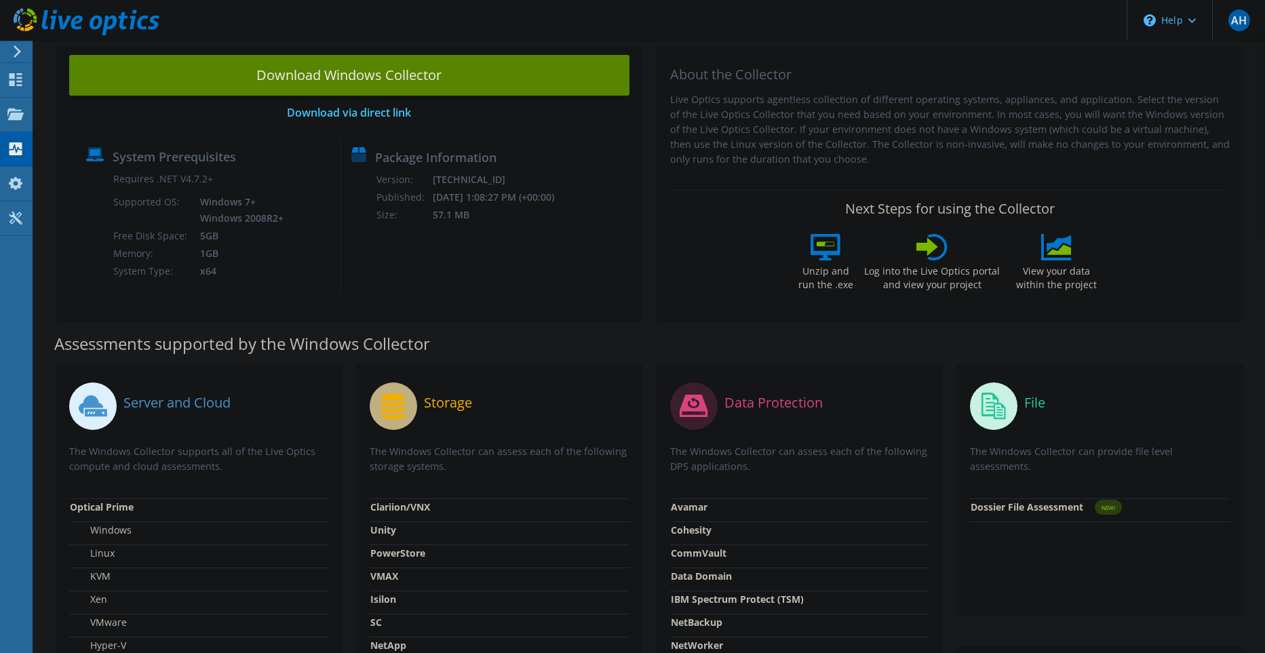
click at [399, 401] on circle at bounding box center [393, 406] width 47 height 47
click at [398, 505] on strong "Clariion/VNX" at bounding box center [400, 507] width 60 height 13
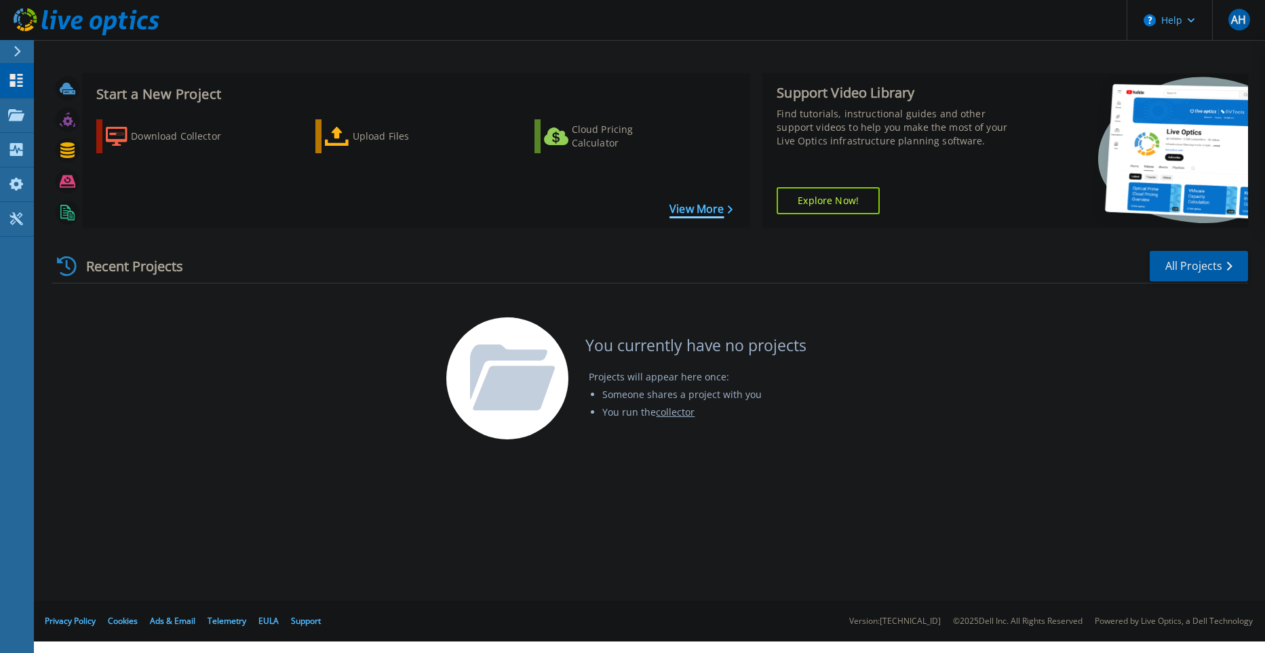
click at [713, 207] on link "View More" at bounding box center [700, 209] width 63 height 13
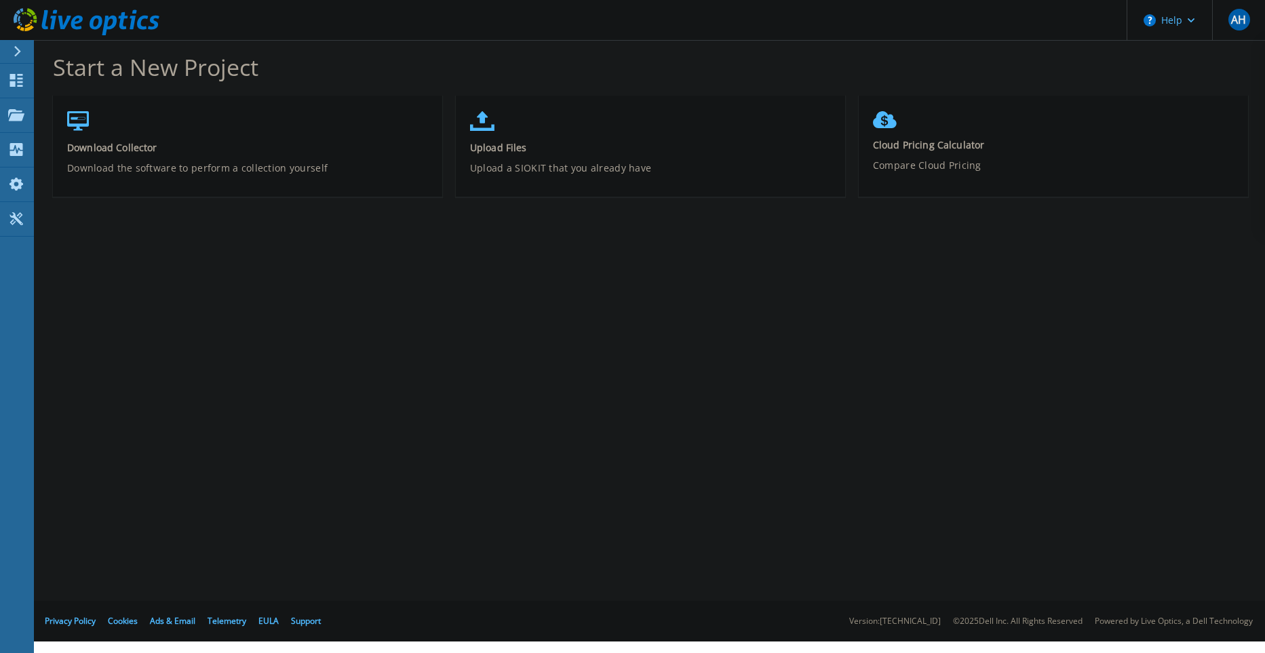
click at [3, 41] on button at bounding box center [17, 52] width 34 height 24
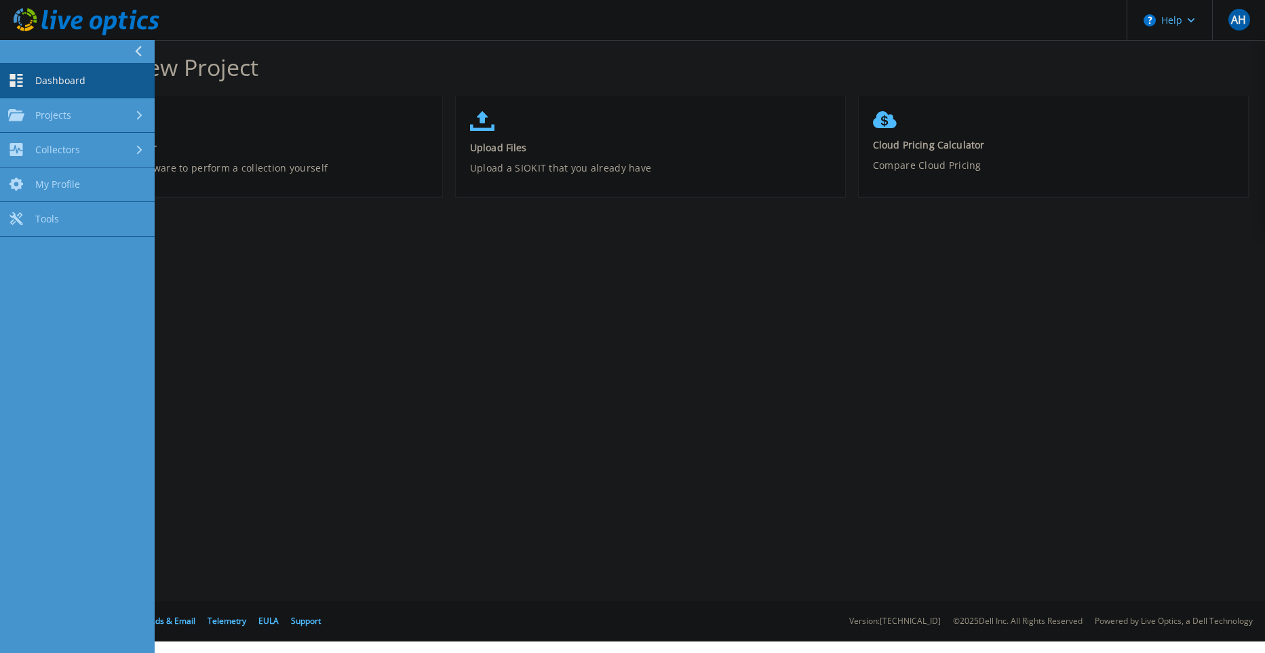
click at [89, 83] on link "Dashboard Dashboard" at bounding box center [77, 81] width 155 height 35
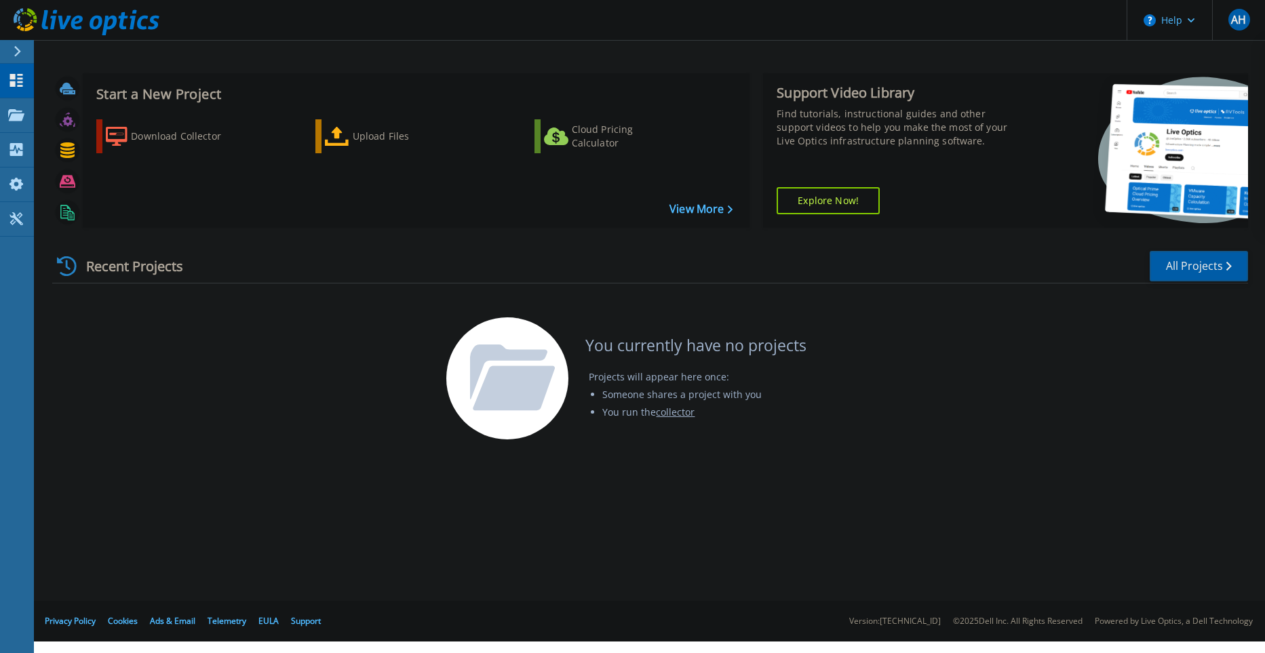
click at [1203, 278] on link "All Projects" at bounding box center [1199, 266] width 98 height 31
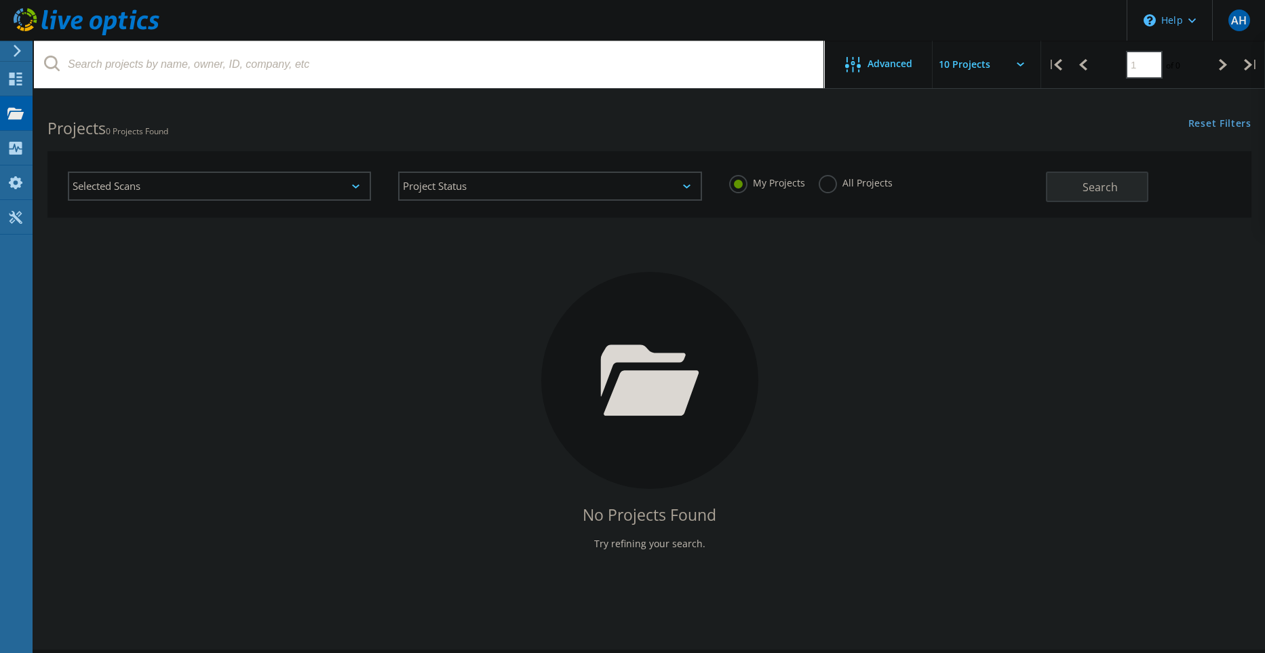
click at [345, 183] on div "Selected Scans" at bounding box center [219, 186] width 303 height 29
click at [16, 215] on icon at bounding box center [15, 217] width 16 height 13
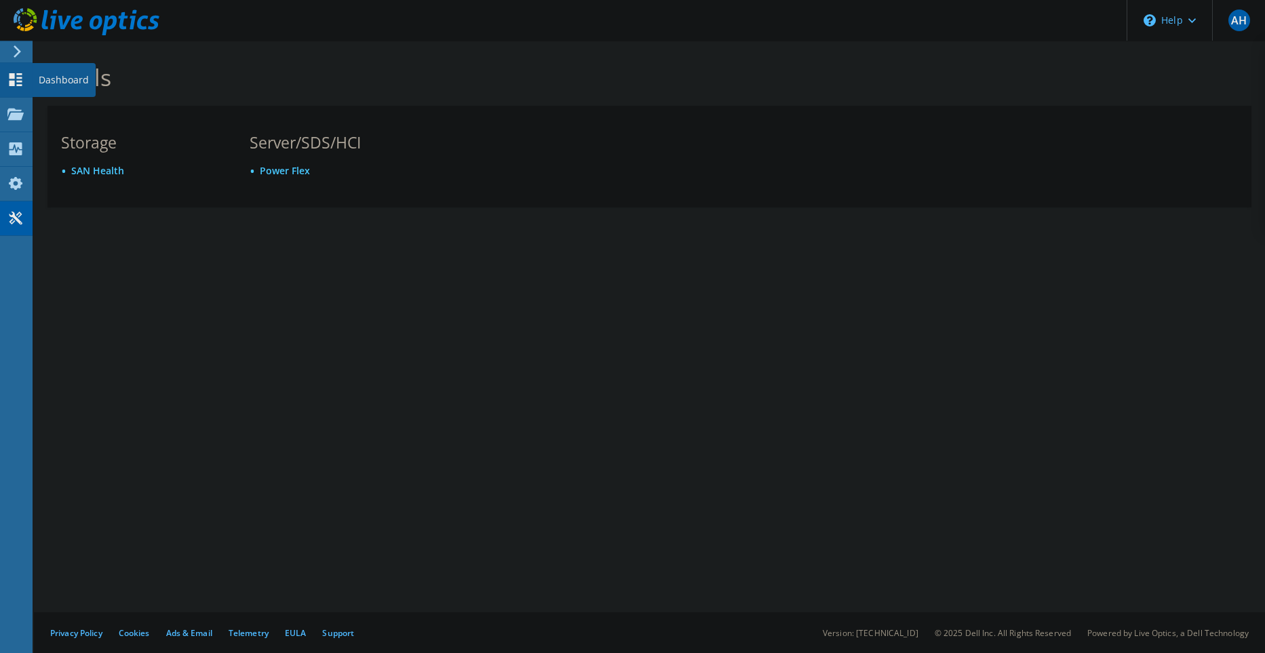
click at [23, 81] on icon at bounding box center [15, 79] width 16 height 13
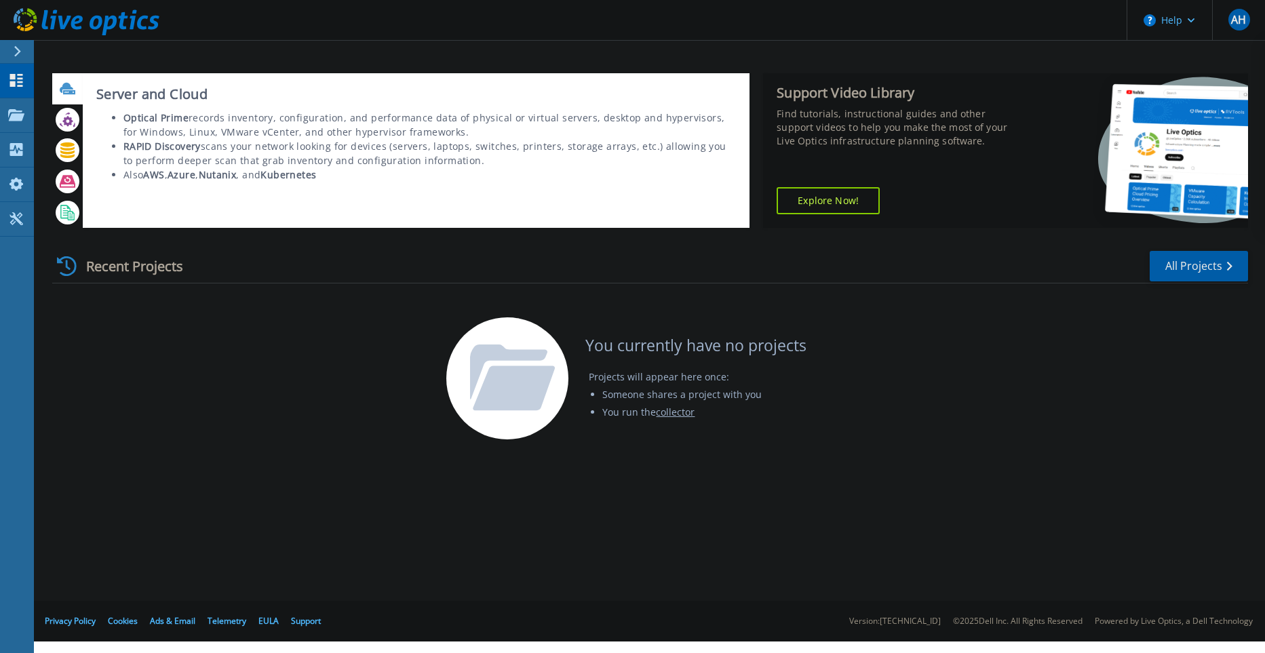
click at [72, 94] on icon at bounding box center [69, 92] width 12 height 4
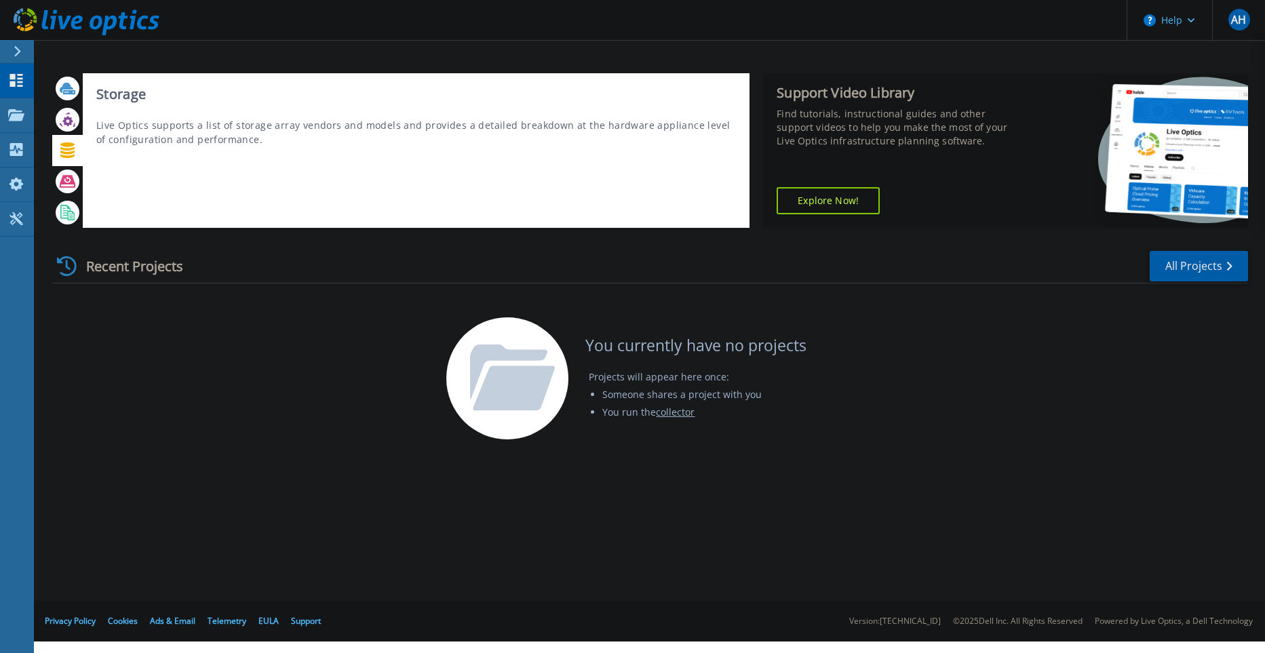
click at [71, 146] on icon at bounding box center [67, 150] width 14 height 16
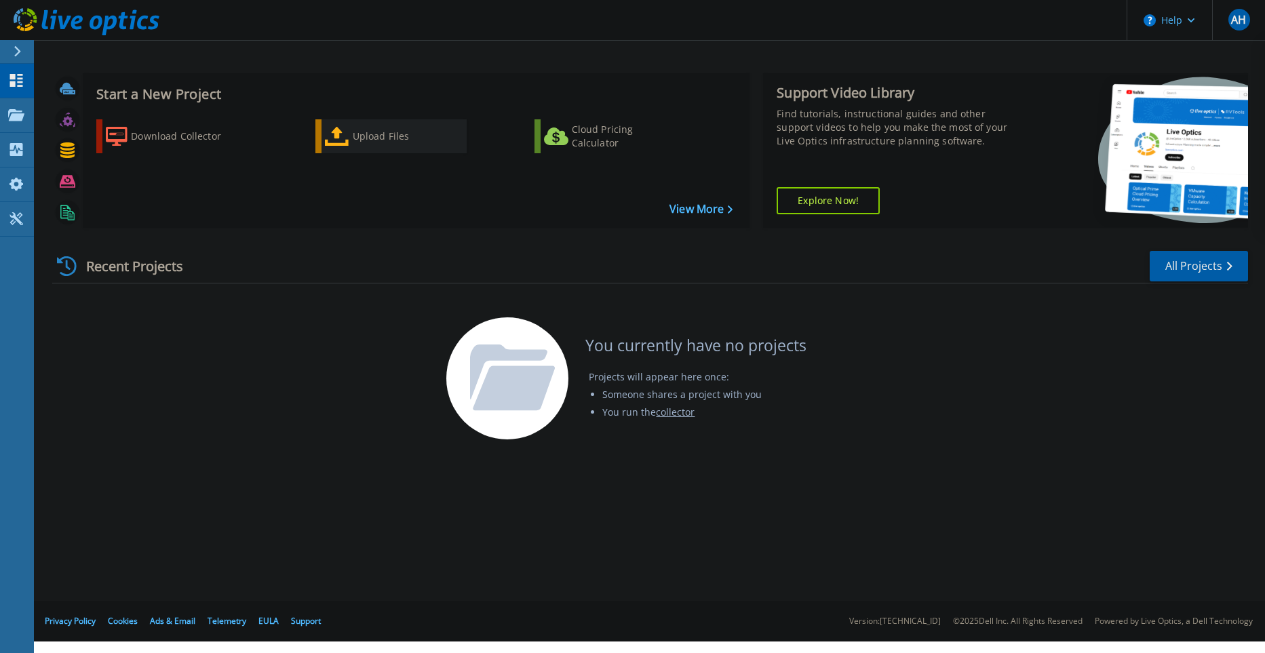
click at [387, 140] on div "Upload Files" at bounding box center [407, 136] width 109 height 27
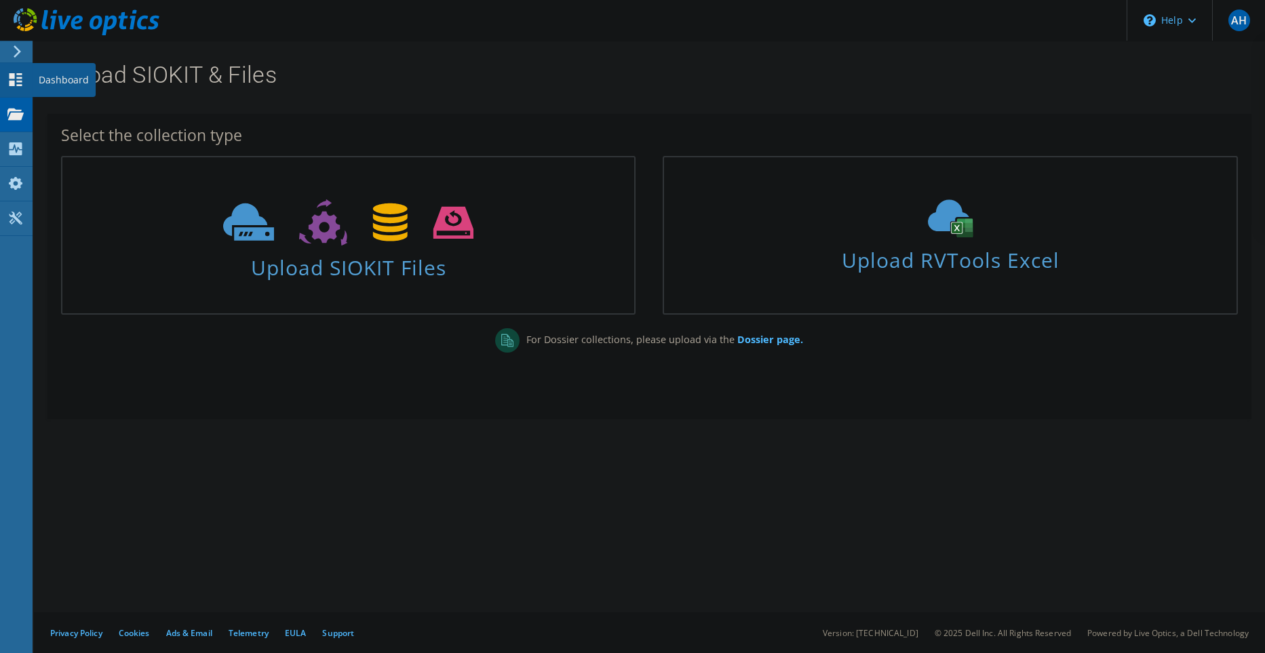
click at [23, 77] on icon at bounding box center [15, 79] width 16 height 13
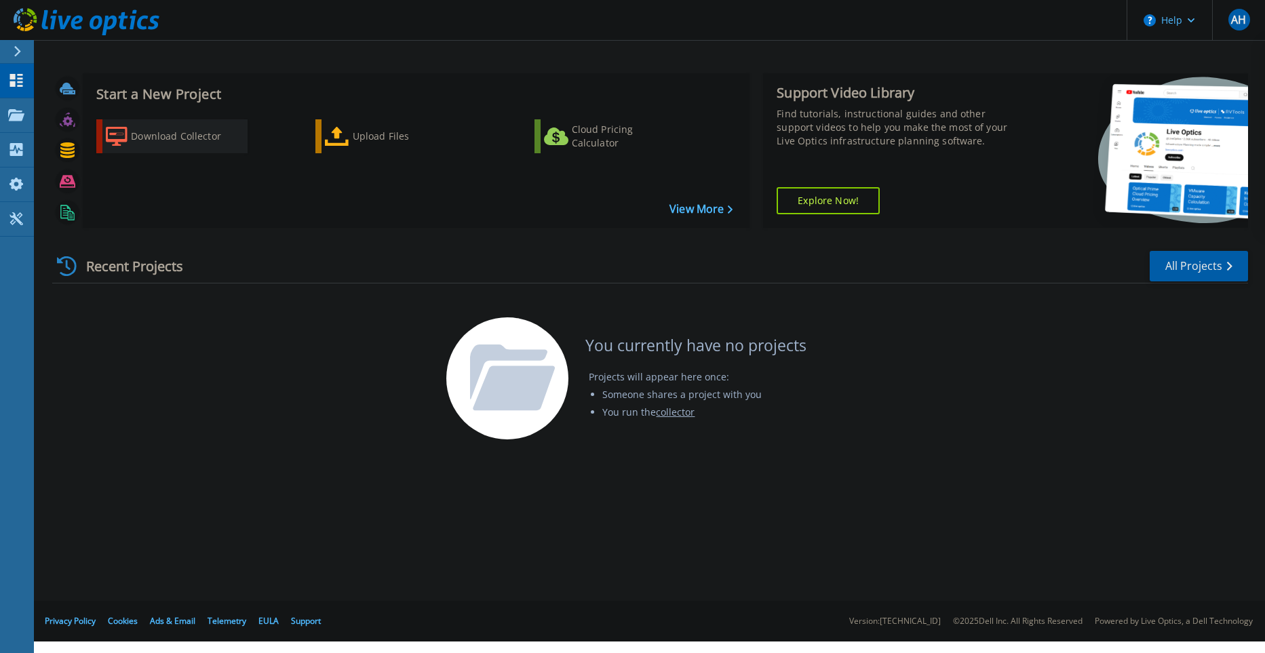
click at [184, 131] on div "Download Collector" at bounding box center [185, 136] width 109 height 27
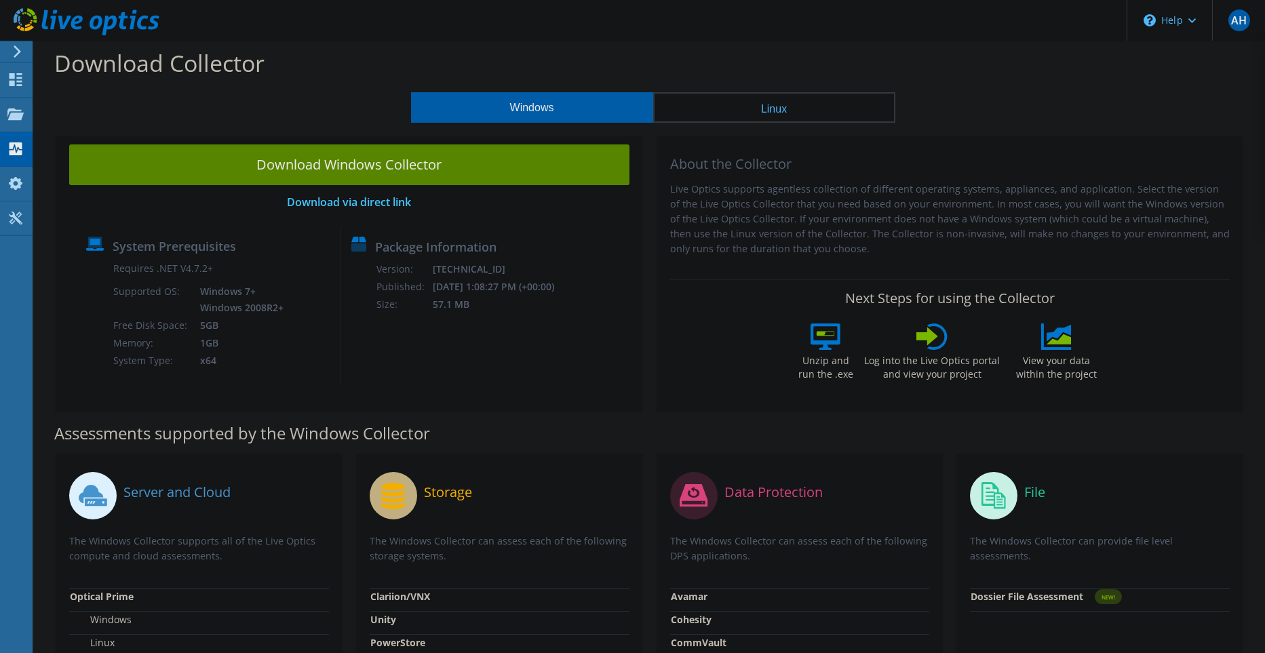
click at [822, 104] on button "Linux" at bounding box center [774, 107] width 242 height 31
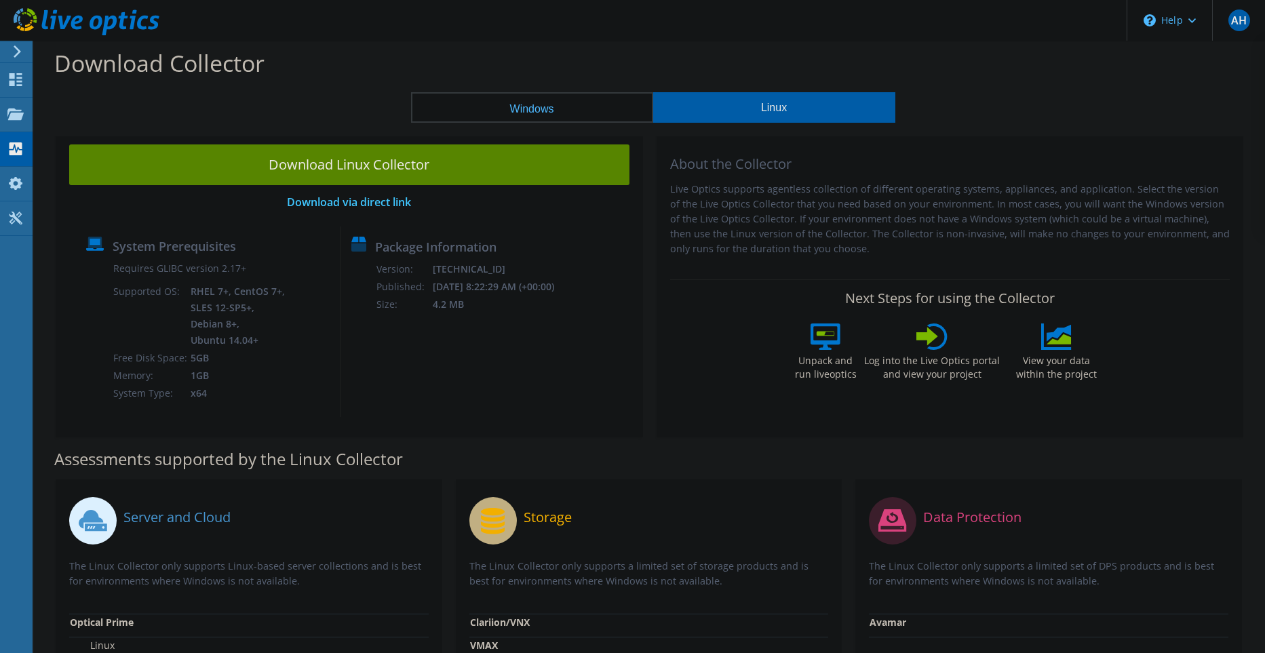
click at [463, 94] on button "Windows" at bounding box center [532, 107] width 242 height 31
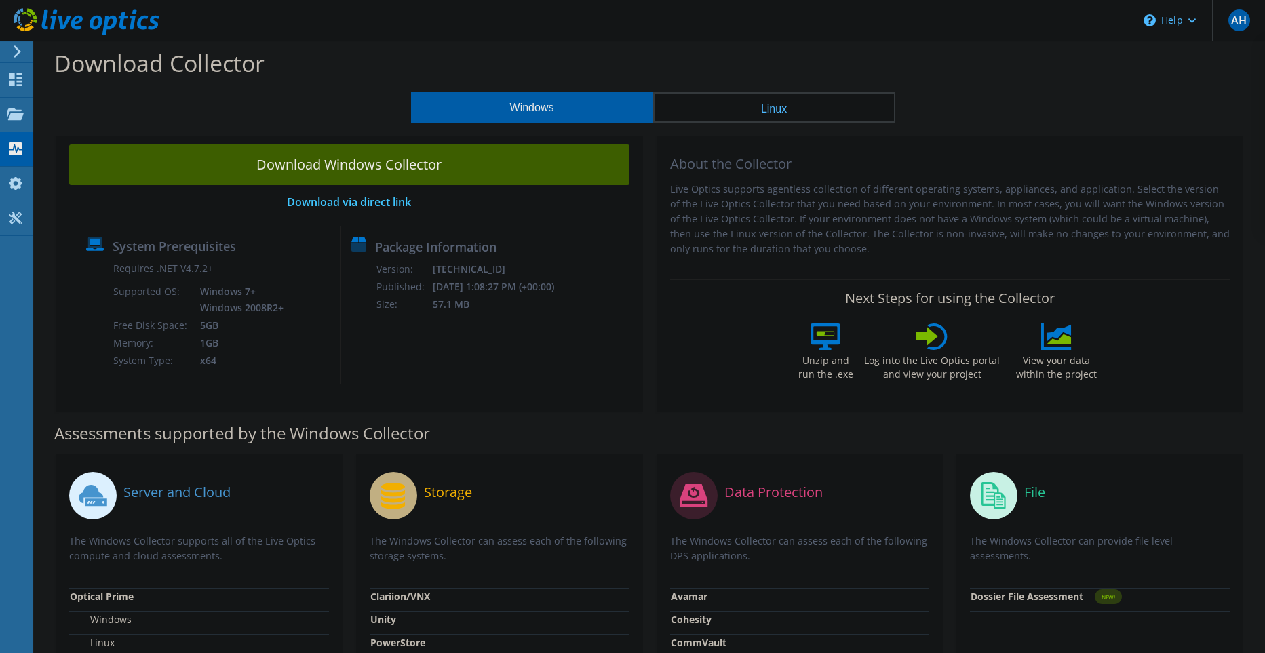
click at [414, 157] on link "Download Windows Collector" at bounding box center [349, 164] width 560 height 41
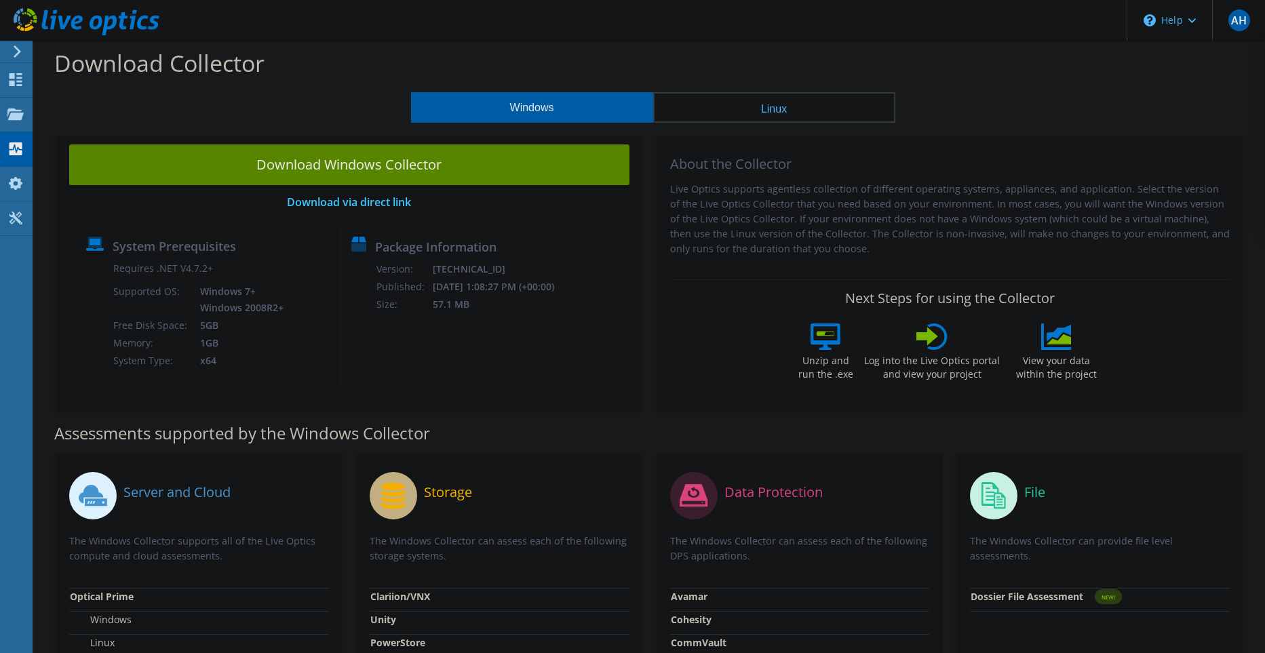
click at [708, 17] on header "AH End User Ahmad Hassan atwiejry@earthlink.iq Awal Telecom My Profile Log Out …" at bounding box center [632, 20] width 1265 height 41
click at [11, 184] on use at bounding box center [16, 183] width 14 height 13
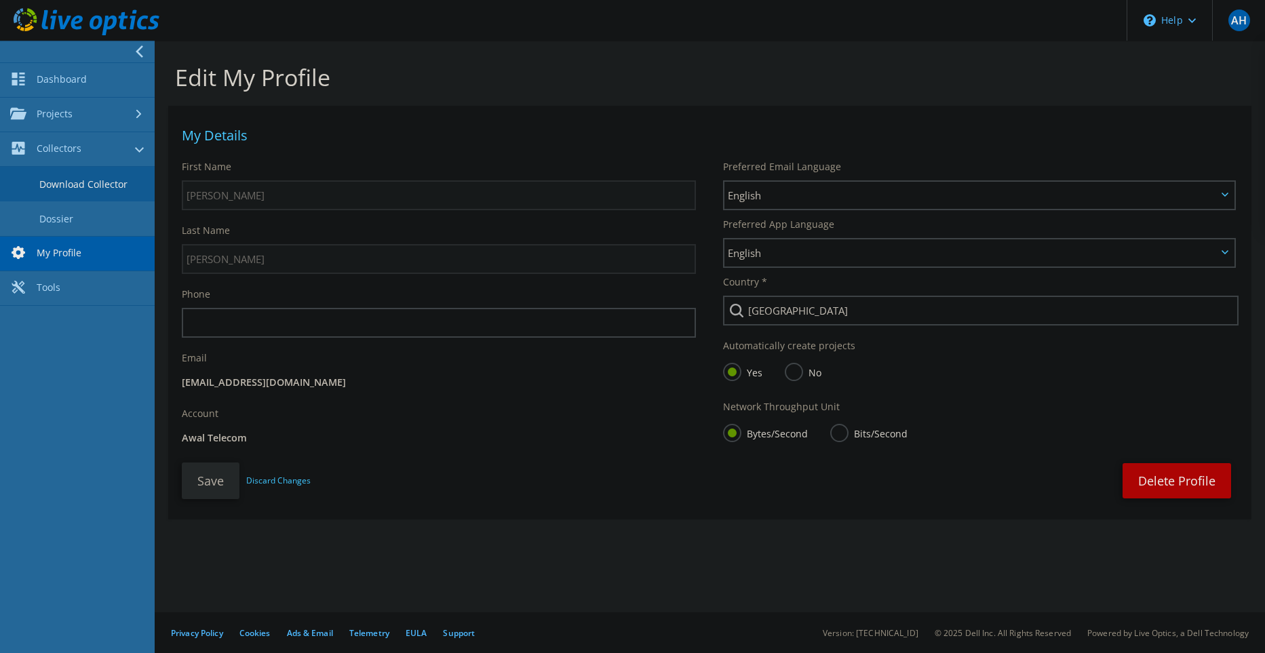
click at [87, 188] on link "Download Collector" at bounding box center [77, 184] width 155 height 35
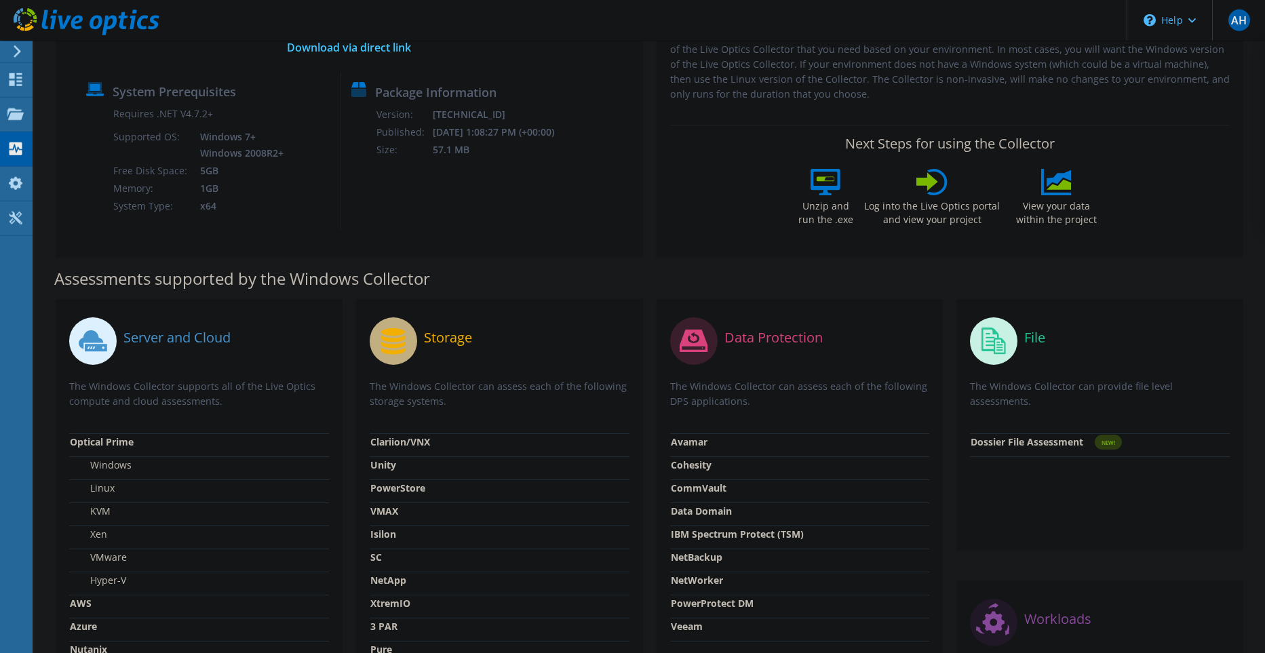
scroll to position [179, 0]
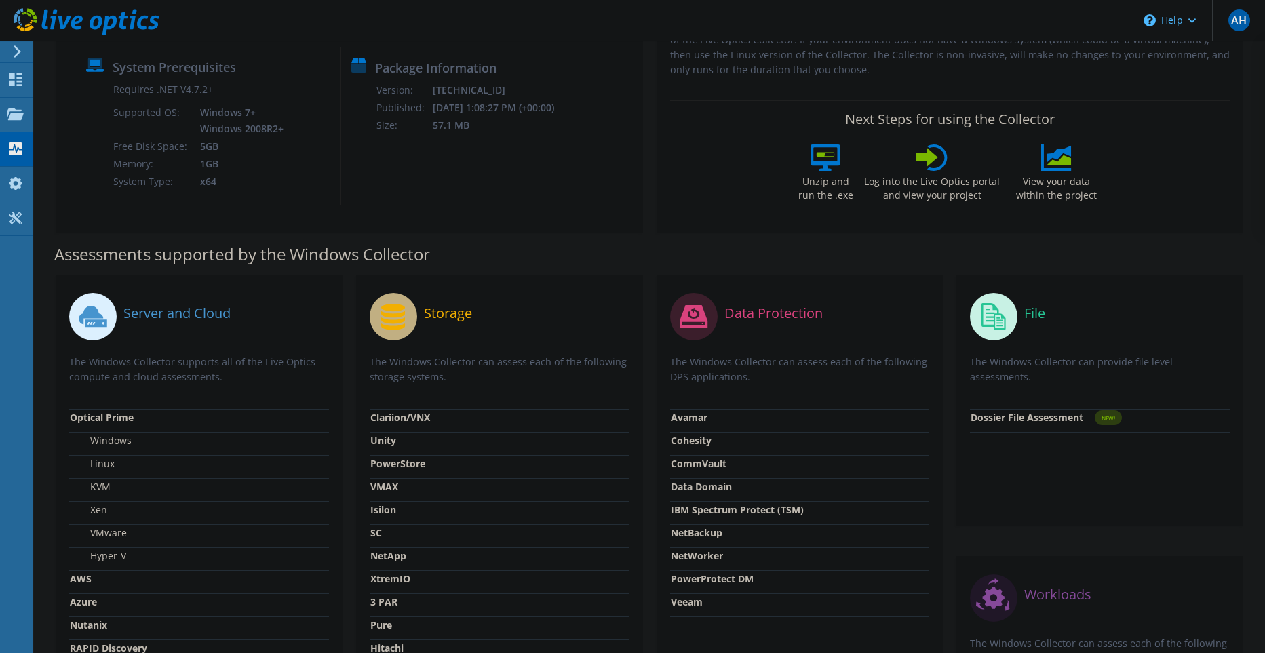
click at [244, 252] on label "Assessments supported by the Windows Collector" at bounding box center [242, 255] width 376 height 14
click at [167, 317] on label "Server and Cloud" at bounding box center [176, 314] width 107 height 14
click at [412, 299] on icon at bounding box center [393, 316] width 47 height 47
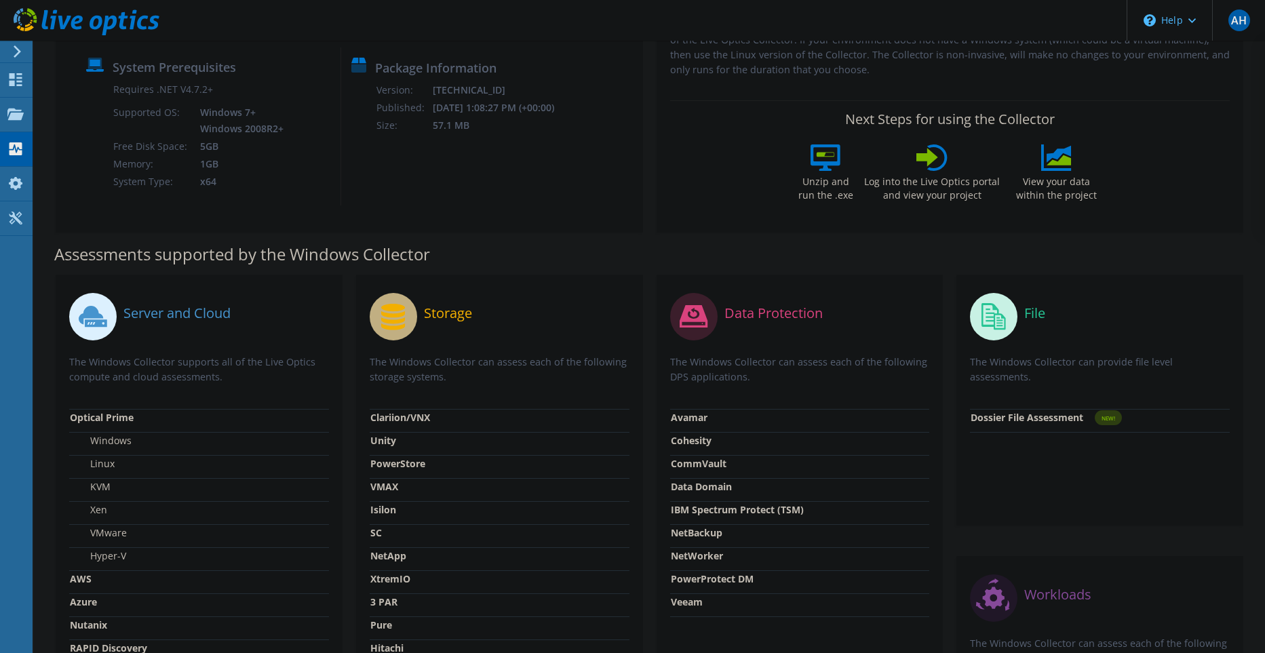
click at [411, 299] on icon at bounding box center [393, 316] width 47 height 47
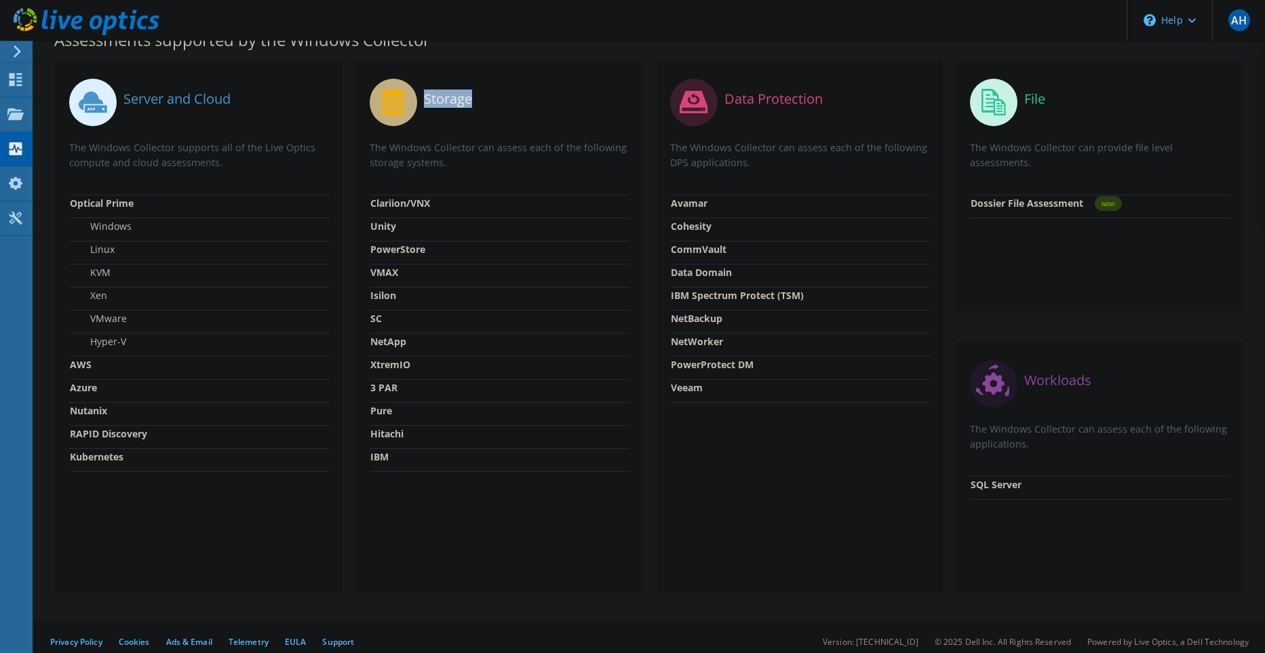
scroll to position [402, 0]
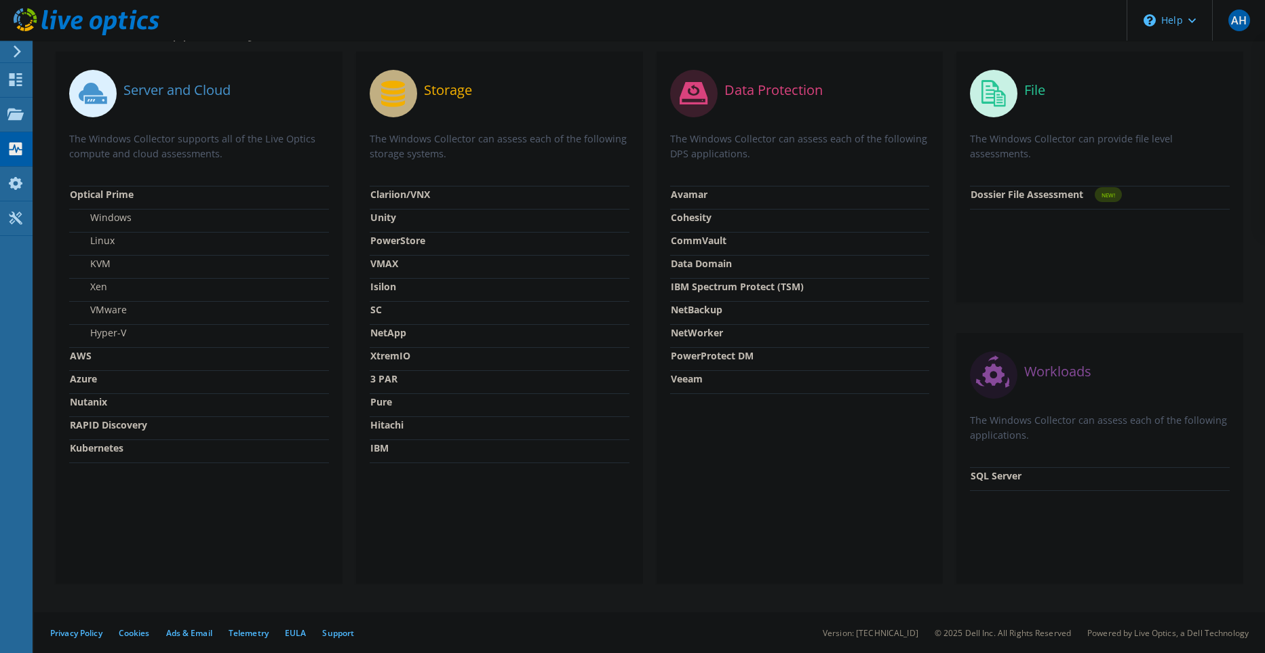
click at [393, 235] on strong "PowerStore" at bounding box center [397, 240] width 55 height 13
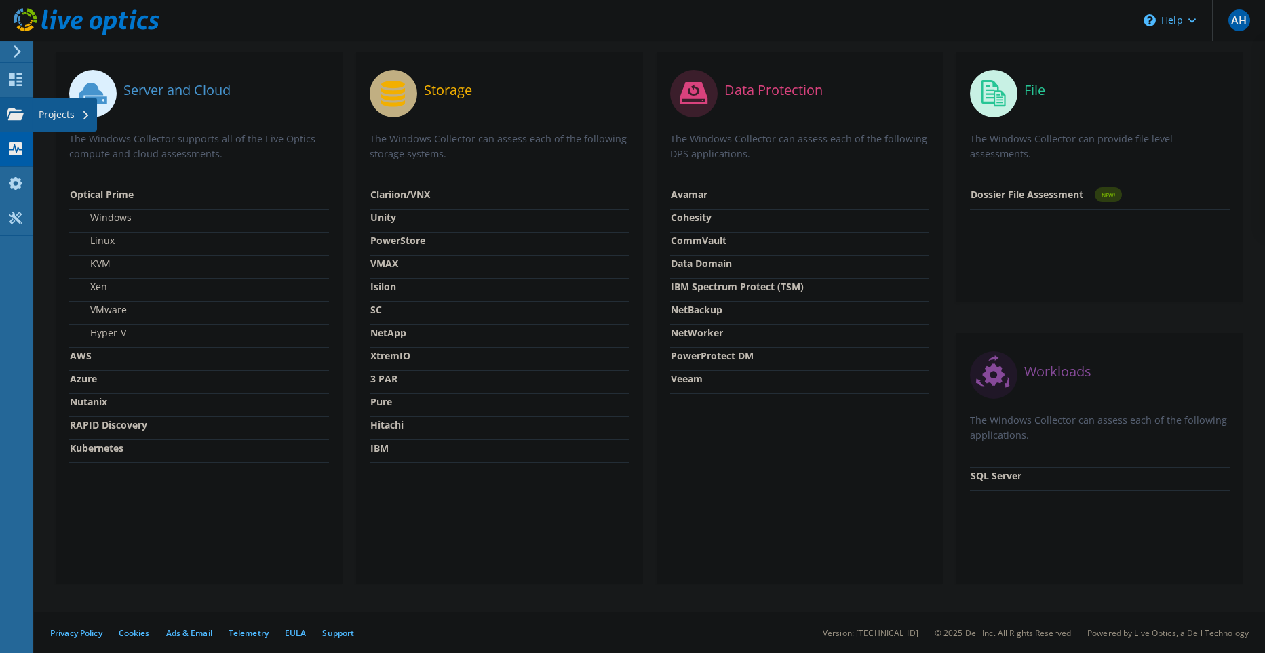
click at [71, 115] on div "Projects" at bounding box center [64, 115] width 65 height 34
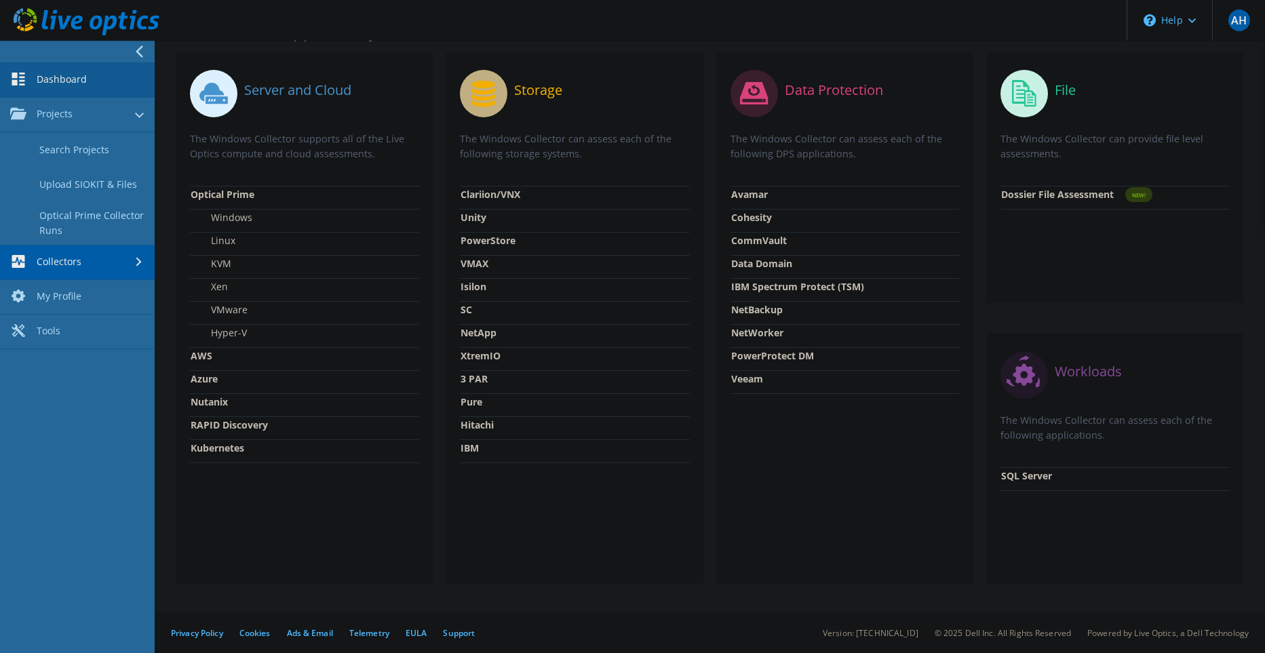
click at [115, 86] on link "Dashboard" at bounding box center [77, 80] width 155 height 35
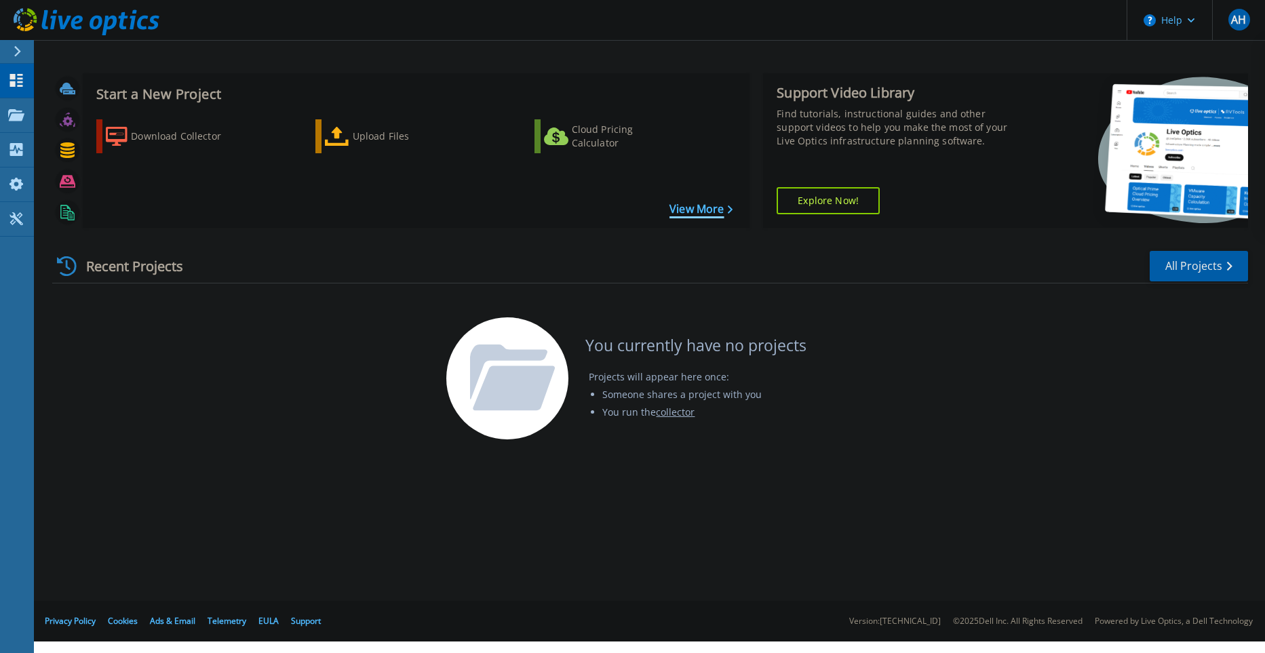
click at [694, 216] on link "View More" at bounding box center [700, 209] width 63 height 13
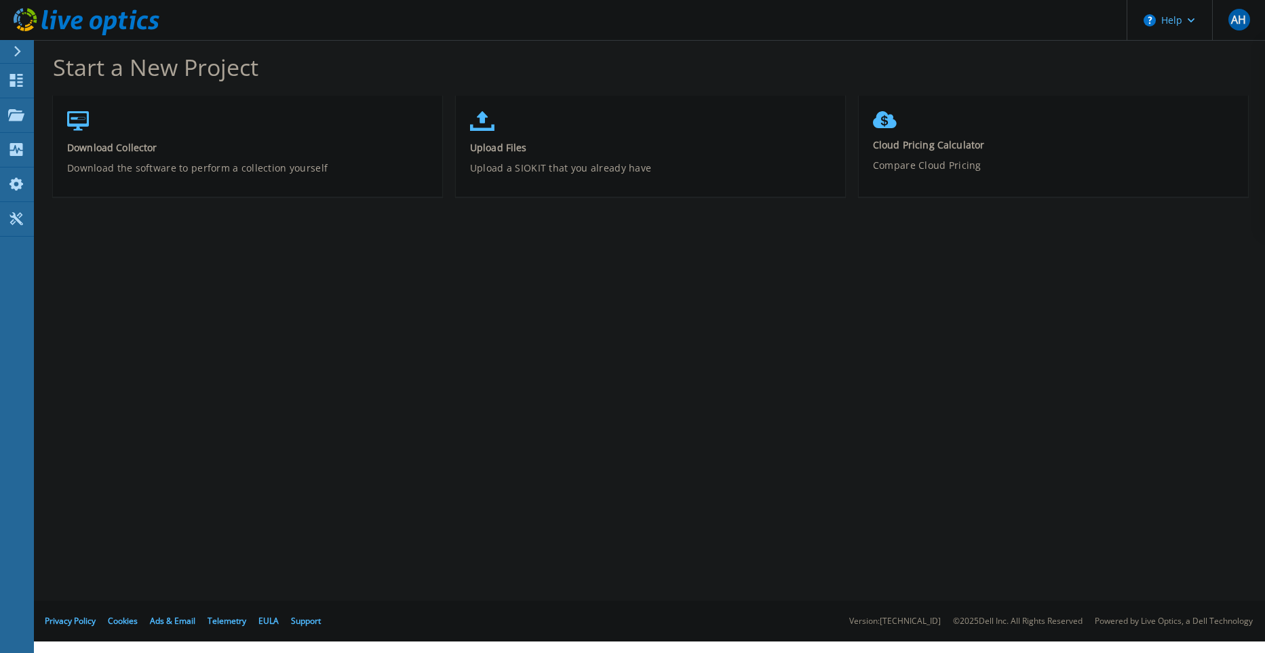
click at [16, 52] on icon at bounding box center [17, 51] width 7 height 11
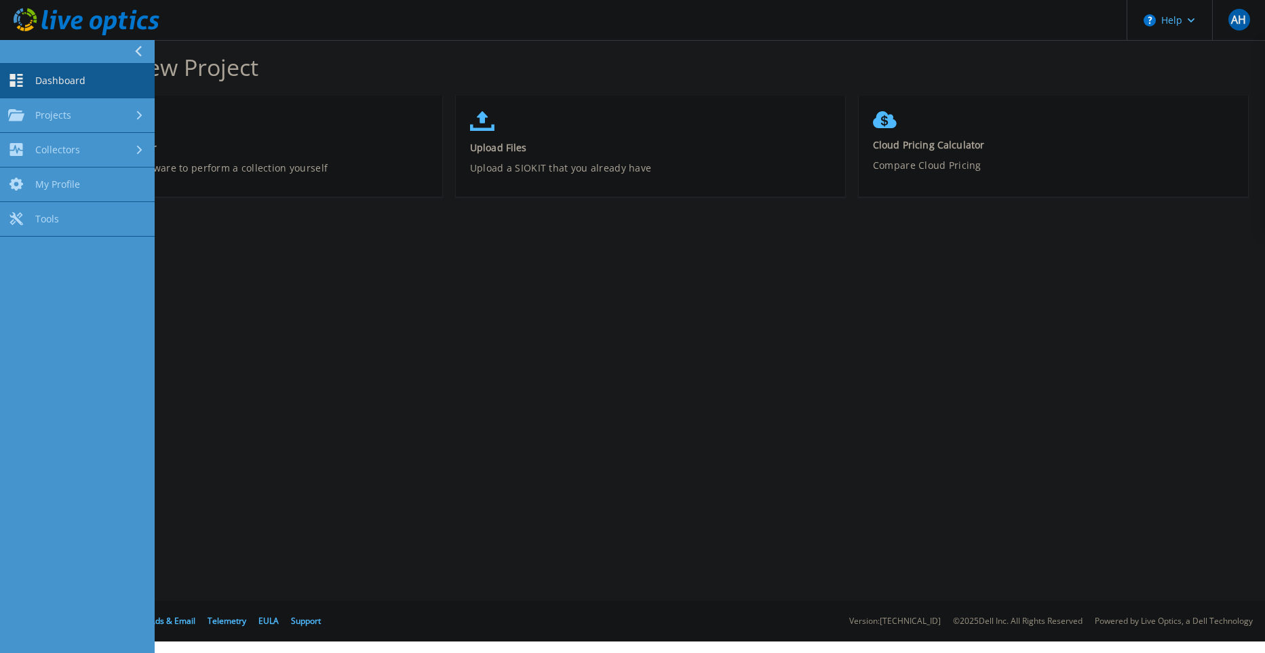
click at [96, 73] on link "Dashboard Dashboard" at bounding box center [77, 81] width 155 height 35
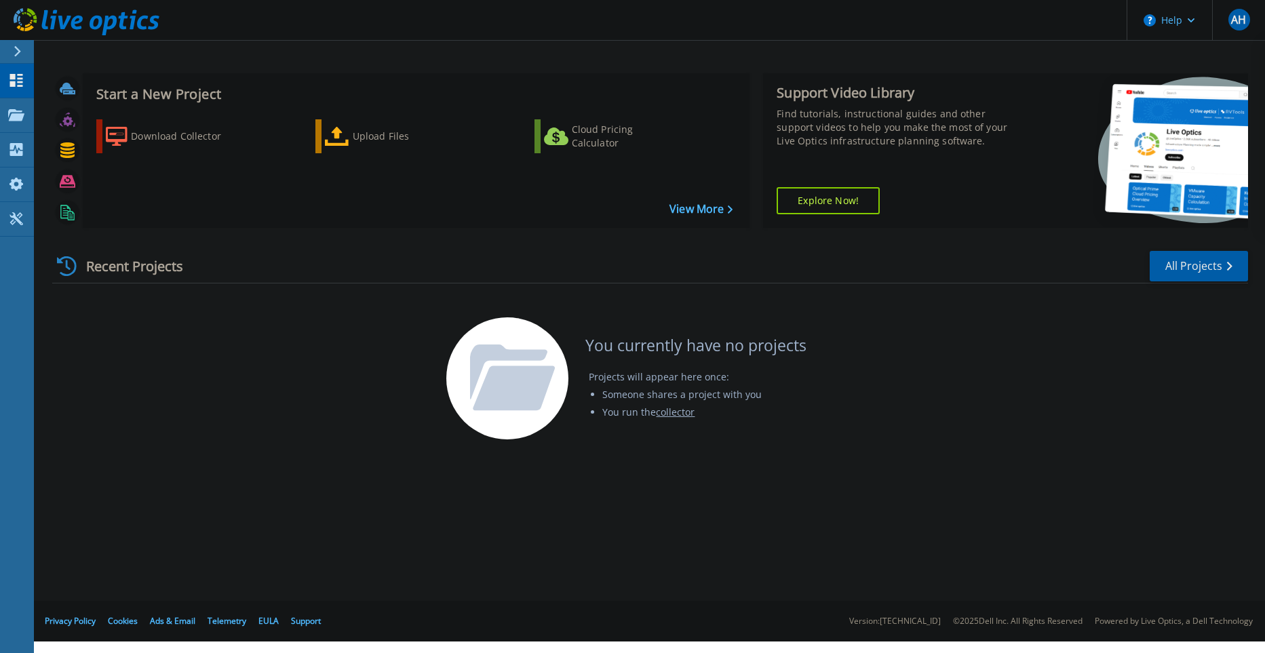
click at [668, 414] on link "collector" at bounding box center [675, 412] width 39 height 13
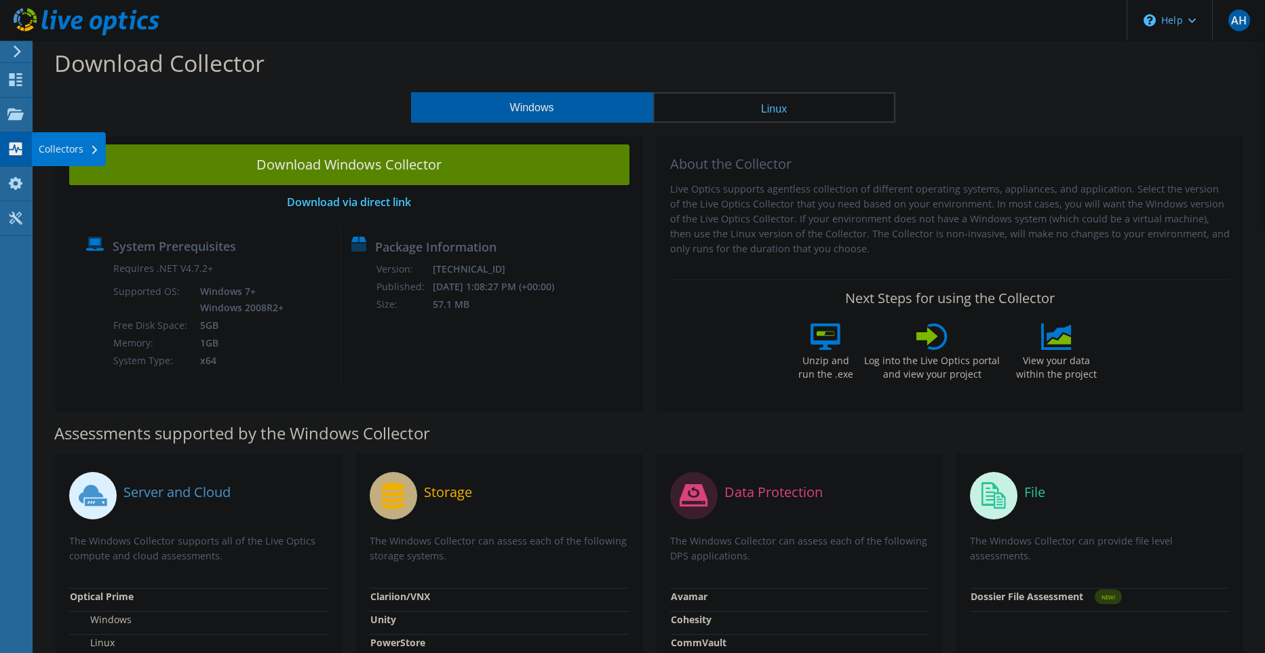
click at [81, 155] on div "Collectors" at bounding box center [69, 149] width 74 height 34
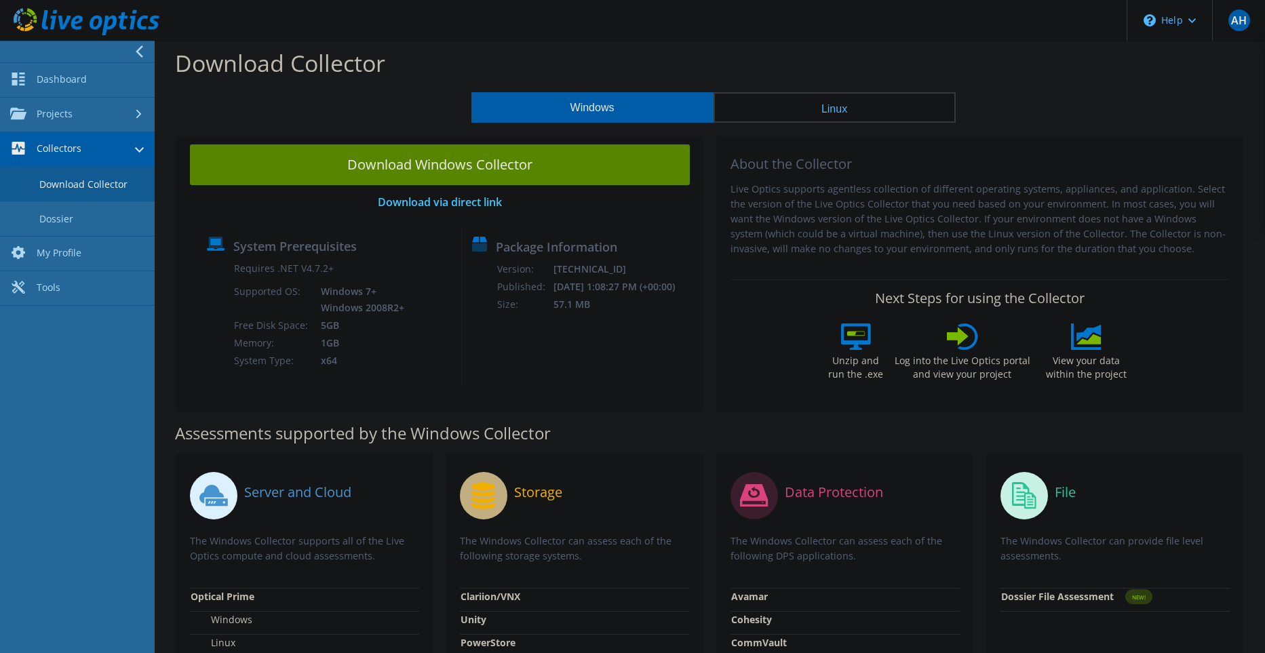
click at [90, 178] on link "Download Collector" at bounding box center [77, 184] width 155 height 35
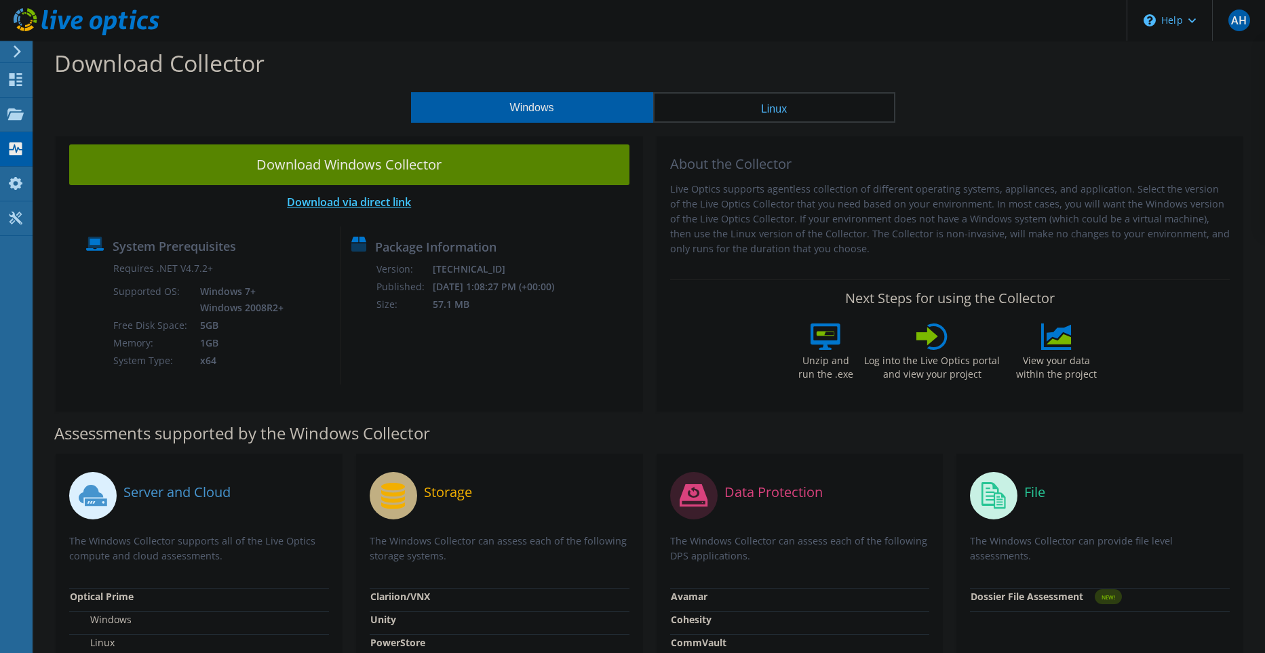
click at [396, 210] on link "Download via direct link" at bounding box center [349, 202] width 124 height 15
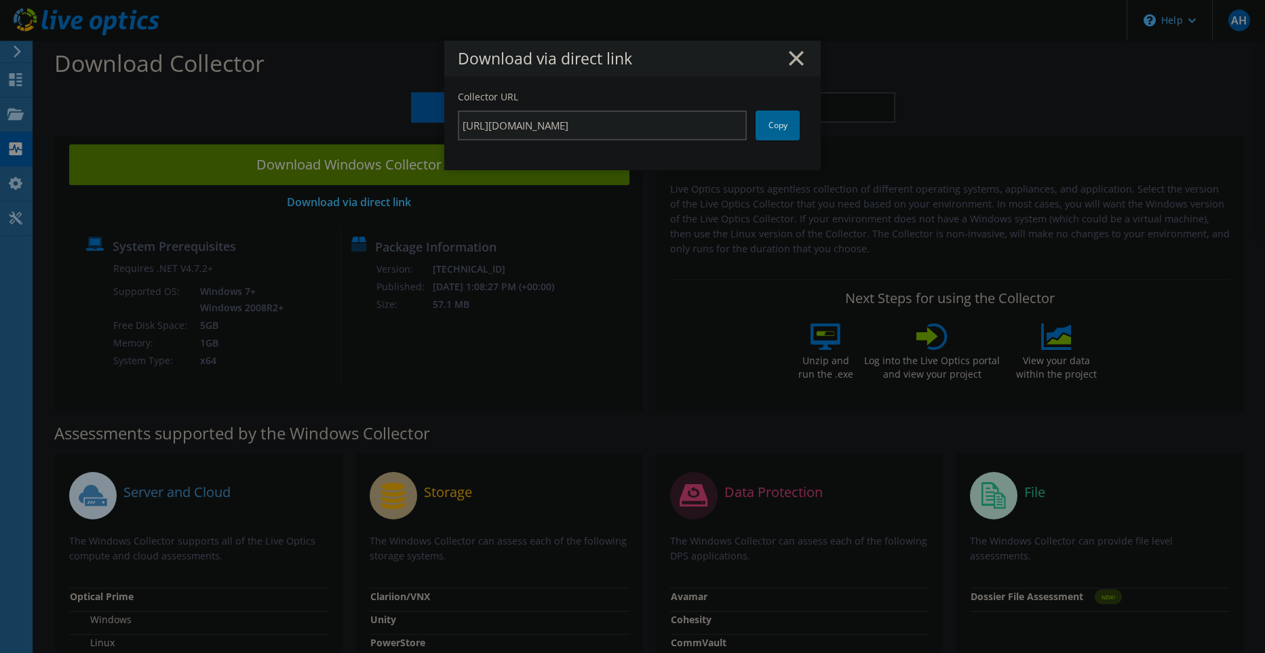
click at [793, 49] on div "Download via direct link" at bounding box center [632, 59] width 376 height 36
click at [807, 60] on div "Download via direct link" at bounding box center [632, 59] width 376 height 36
click at [796, 55] on icon at bounding box center [796, 58] width 15 height 15
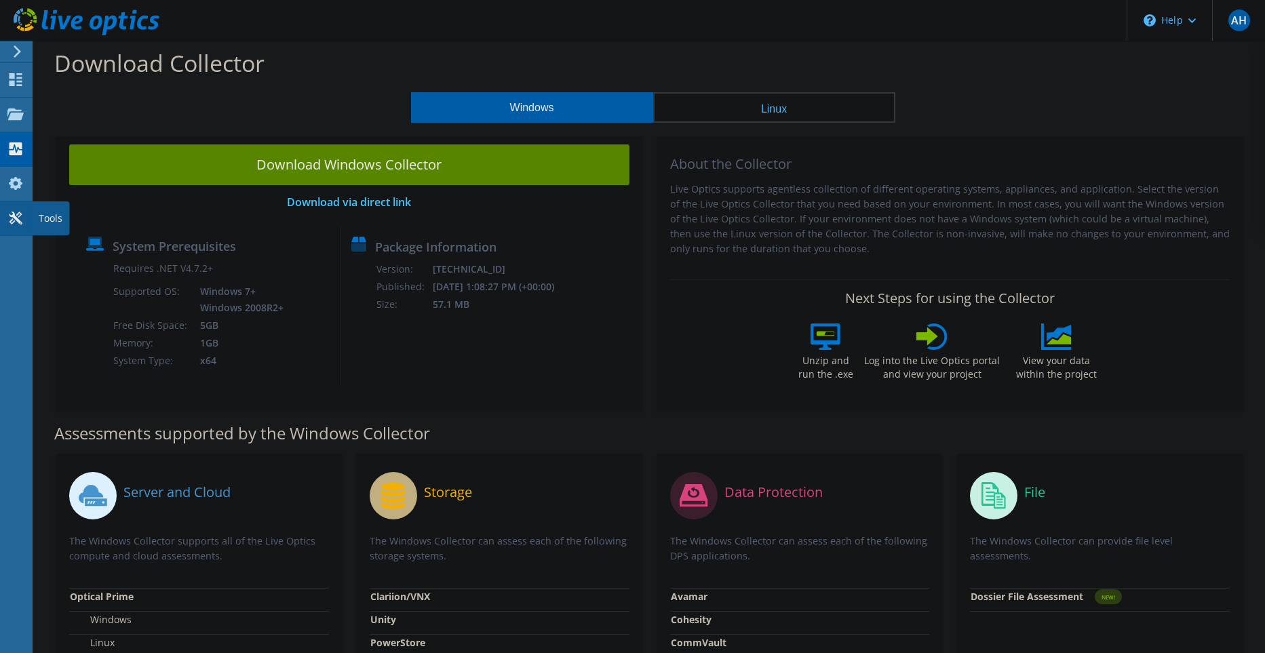
click at [45, 218] on div "Tools" at bounding box center [50, 218] width 37 height 34
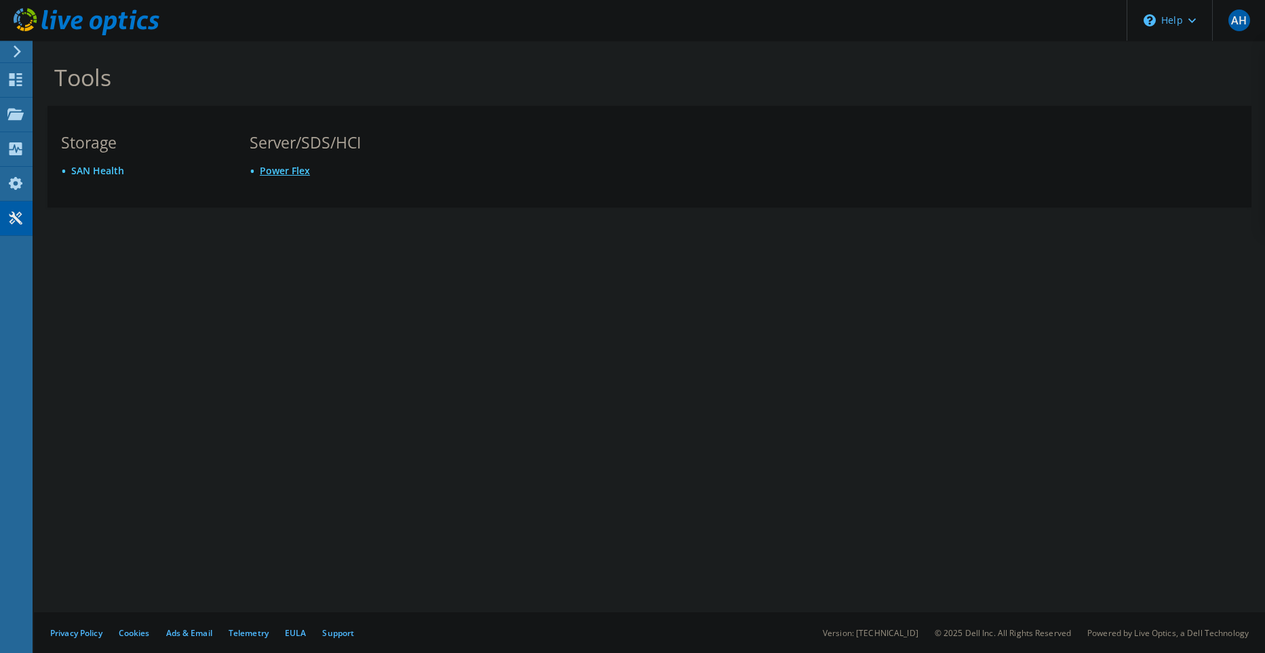
click at [300, 171] on link "Power Flex" at bounding box center [285, 170] width 50 height 13
click at [35, 75] on div "Dashboard" at bounding box center [64, 80] width 64 height 34
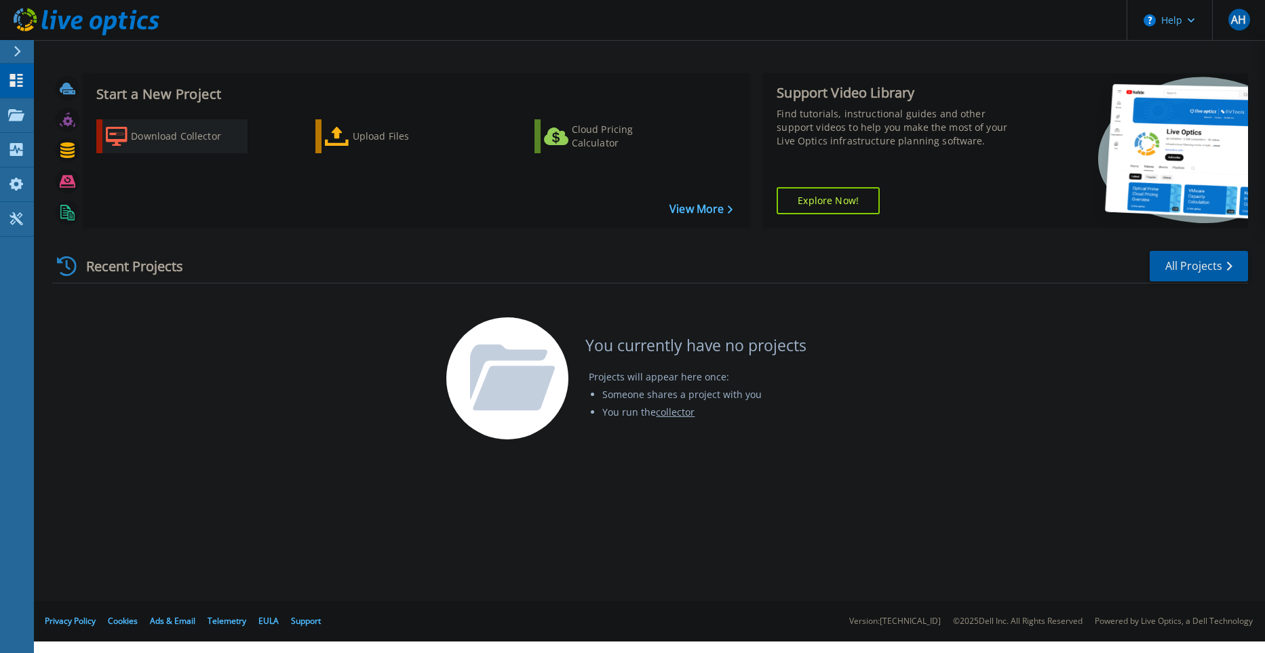
click at [159, 138] on div "Download Collector" at bounding box center [185, 136] width 109 height 27
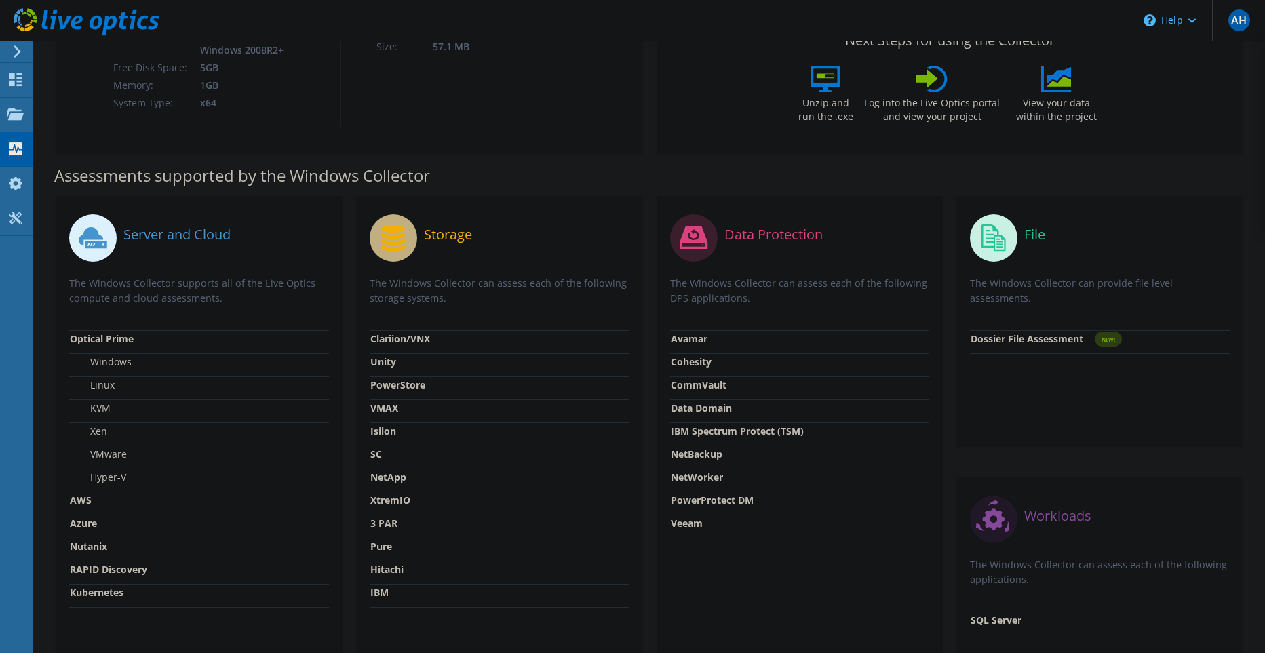
scroll to position [269, 0]
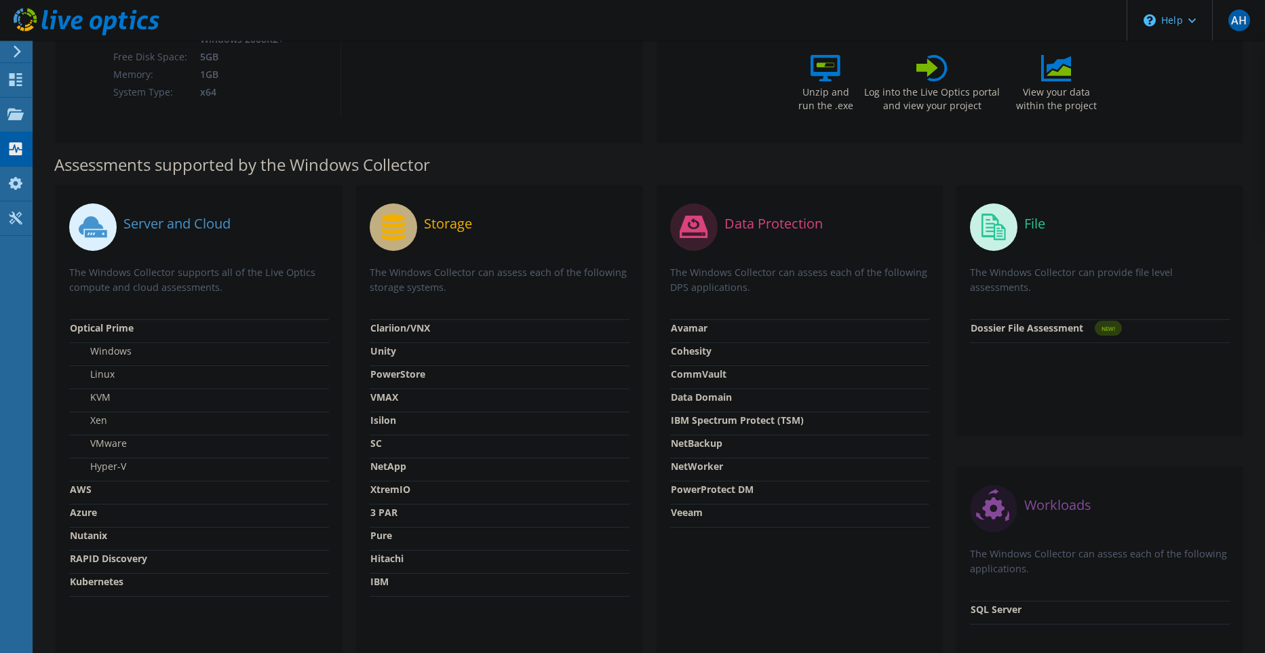
click at [389, 222] on circle at bounding box center [393, 226] width 47 height 47
click at [390, 222] on icon at bounding box center [393, 227] width 24 height 26
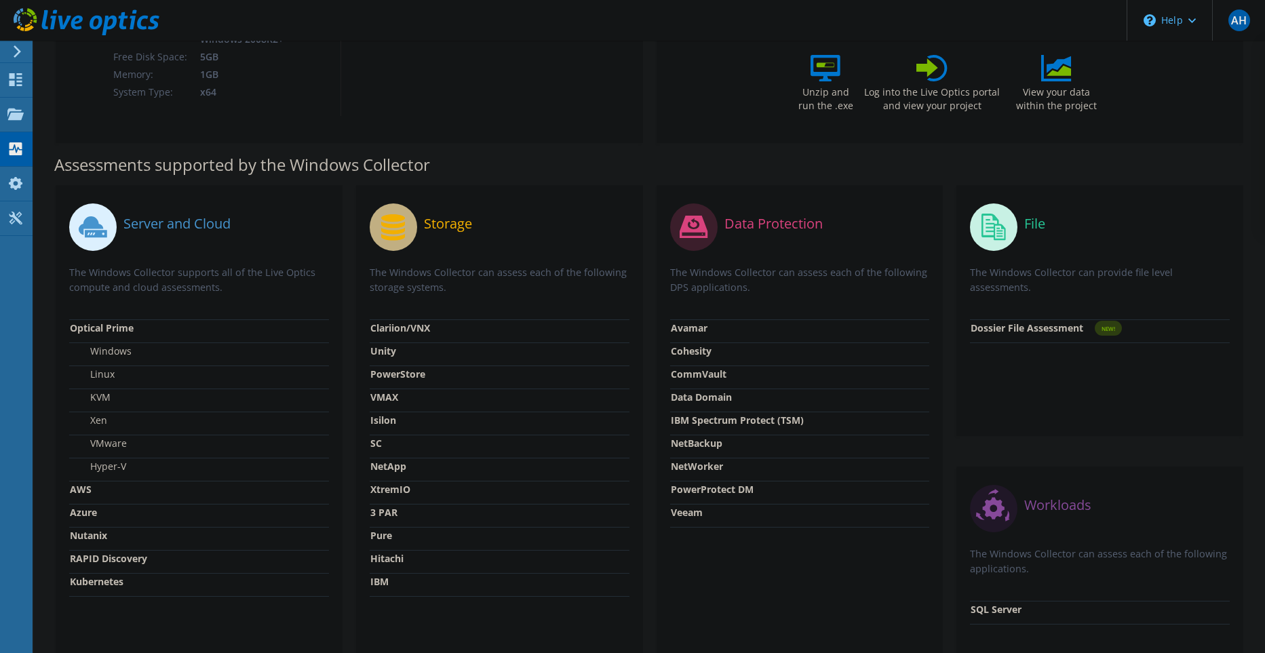
click at [390, 222] on icon at bounding box center [393, 227] width 24 height 26
click at [396, 371] on strong "PowerStore" at bounding box center [397, 374] width 55 height 13
click at [395, 371] on strong "PowerStore" at bounding box center [397, 374] width 55 height 13
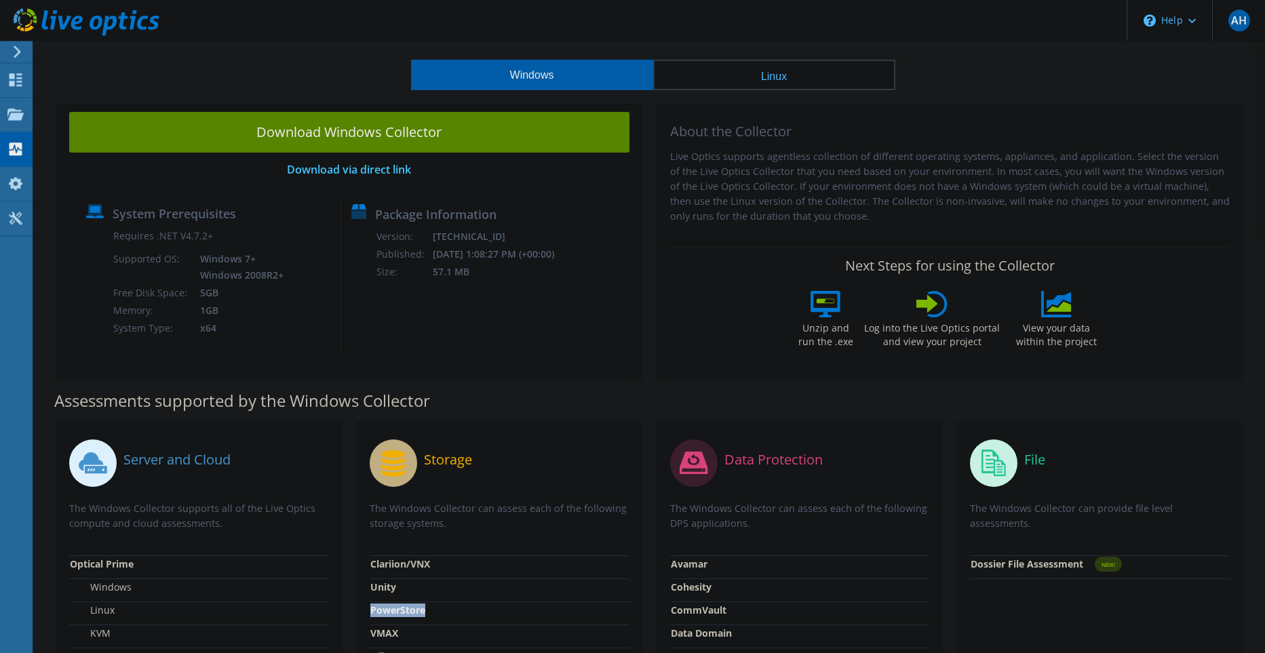
scroll to position [0, 0]
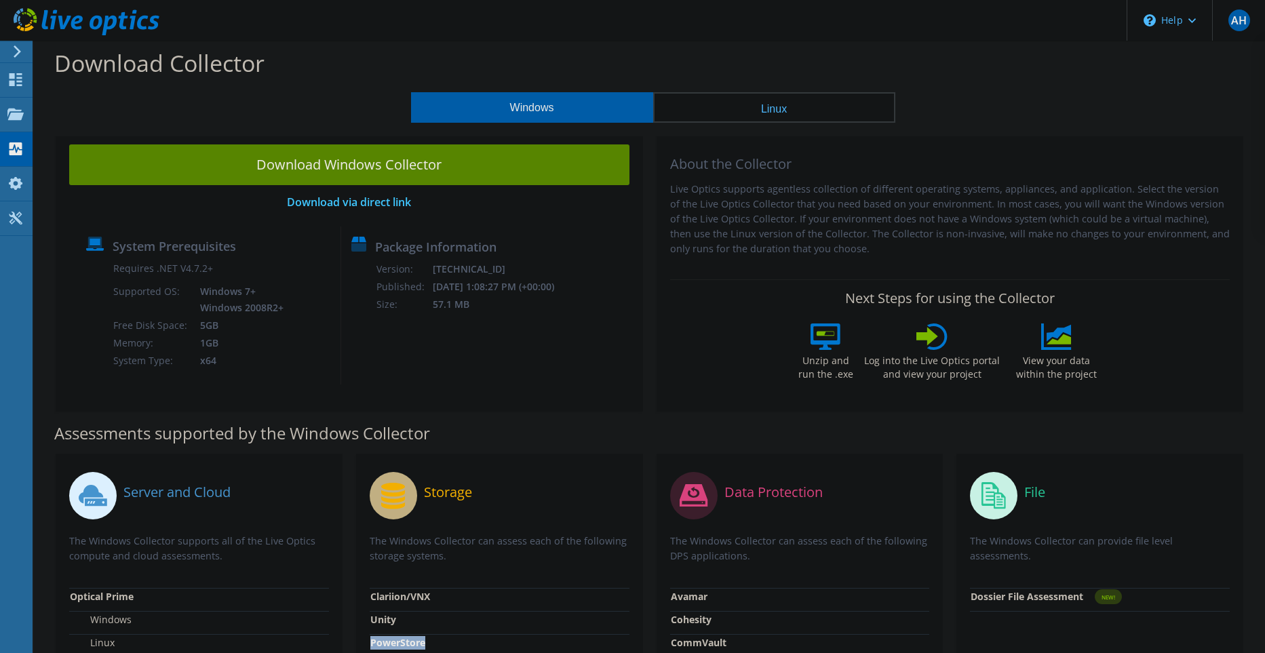
click at [809, 111] on button "Linux" at bounding box center [774, 107] width 242 height 31
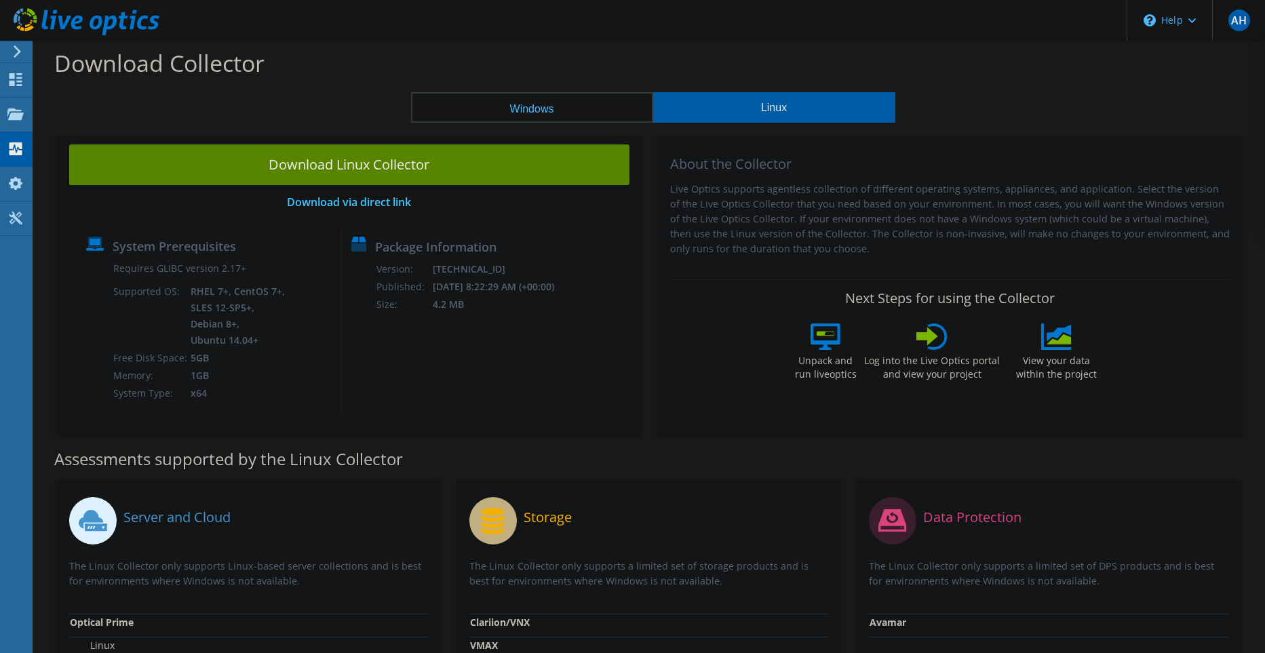
click at [538, 41] on div "Download Collector" at bounding box center [649, 67] width 1217 height 52
